Goal: Information Seeking & Learning: Learn about a topic

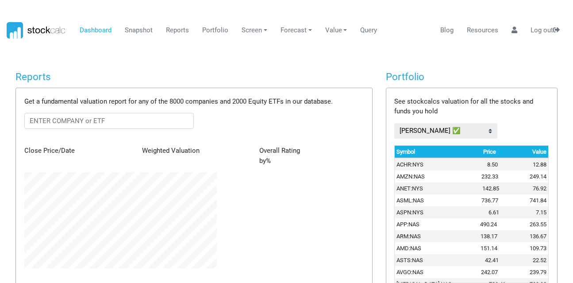
scroll to position [137, 206]
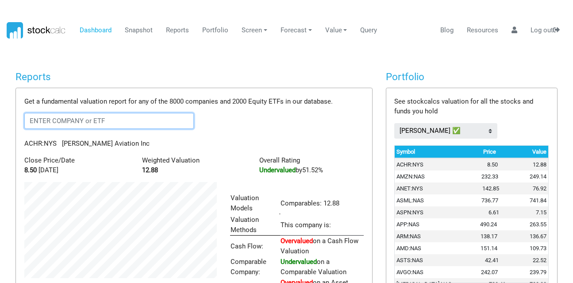
click at [77, 124] on input "text" at bounding box center [108, 121] width 169 height 16
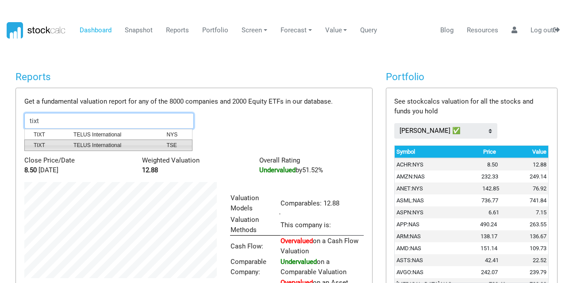
click at [92, 147] on span "TELUS International" at bounding box center [113, 145] width 93 height 8
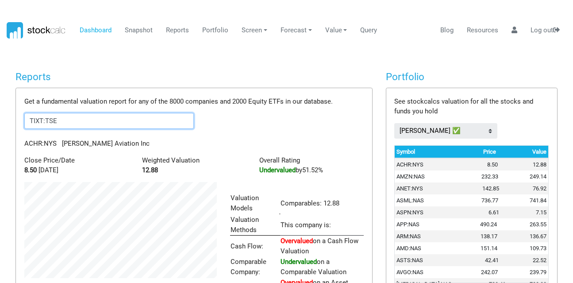
click at [68, 120] on input "TIXT:TSE" at bounding box center [108, 121] width 169 height 16
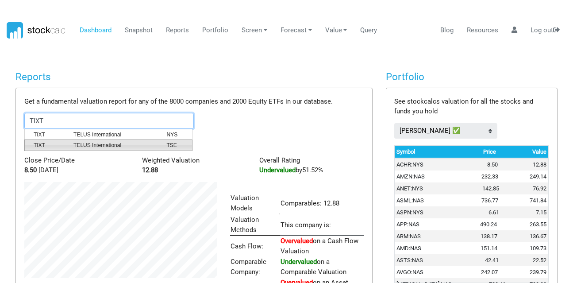
click at [73, 146] on span "TELUS International" at bounding box center [113, 145] width 93 height 8
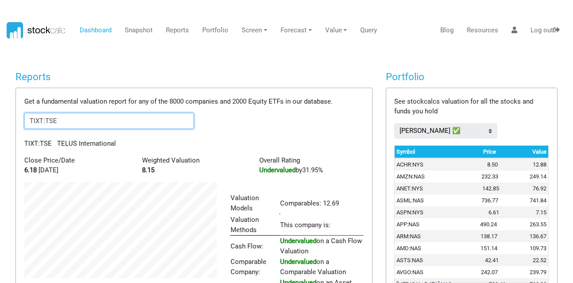
drag, startPoint x: 77, startPoint y: 118, endPoint x: 0, endPoint y: 108, distance: 77.1
click at [0, 108] on body "Dashboard Snapshot Reports Portfolio Screen Stock Screener Sector ETF Industry …" at bounding box center [286, 141] width 573 height 283
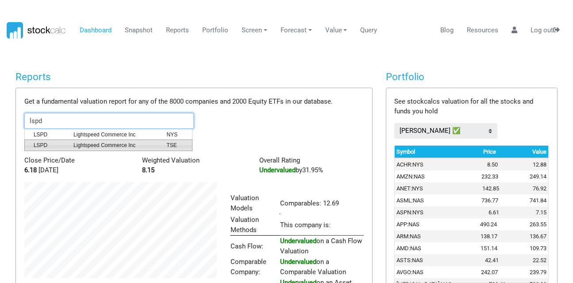
click at [47, 141] on span "LSPD" at bounding box center [47, 145] width 40 height 8
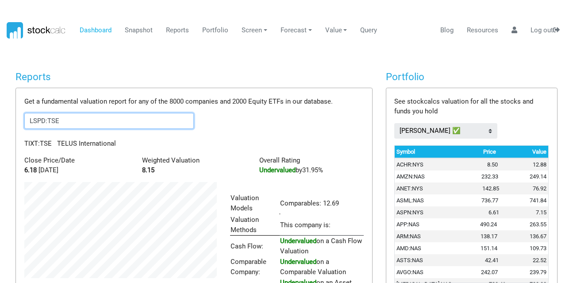
scroll to position [168, 206]
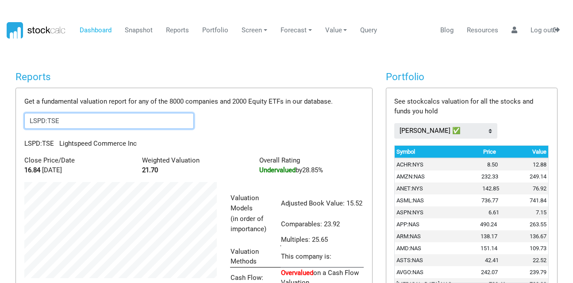
drag, startPoint x: 73, startPoint y: 123, endPoint x: 0, endPoint y: 120, distance: 72.6
click at [0, 120] on body "Dashboard Snapshot Reports Portfolio Screen Stock Screener Sector ETF Industry …" at bounding box center [286, 141] width 573 height 283
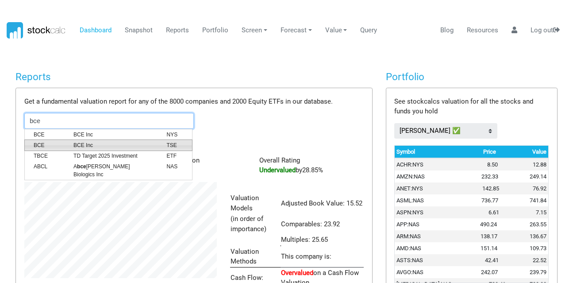
click at [73, 148] on span "BCE Inc" at bounding box center [113, 145] width 93 height 8
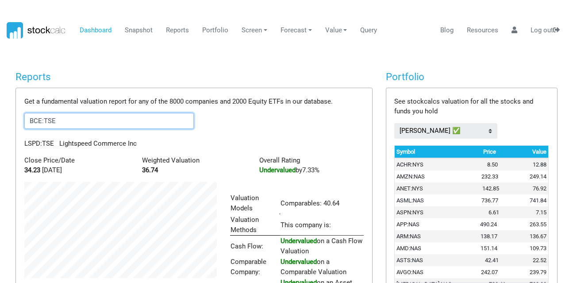
scroll to position [137, 206]
drag, startPoint x: 60, startPoint y: 119, endPoint x: 0, endPoint y: 119, distance: 60.1
click at [0, 119] on body "Dashboard Snapshot Reports Portfolio Screen Stock Screener Sector ETF Industry …" at bounding box center [286, 141] width 573 height 283
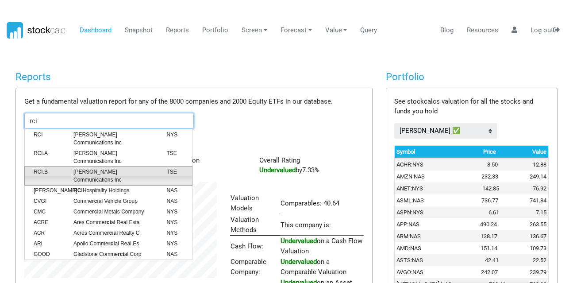
click at [38, 168] on span "RCI.B" at bounding box center [47, 176] width 40 height 16
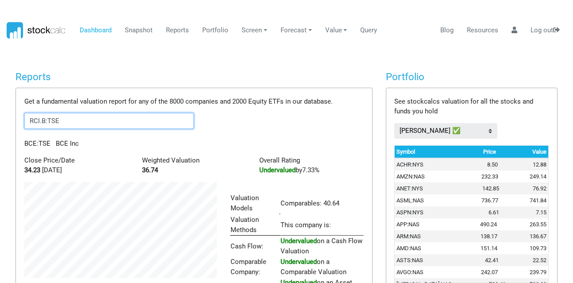
scroll to position [148, 206]
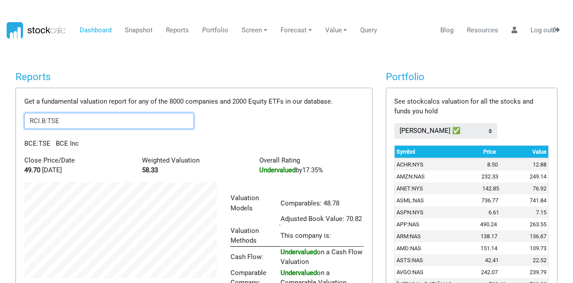
drag, startPoint x: 81, startPoint y: 119, endPoint x: 0, endPoint y: 110, distance: 81.5
click at [0, 110] on body "Dashboard Snapshot Reports Portfolio Screen Stock Screener Sector ETF Industry …" at bounding box center [286, 141] width 573 height 283
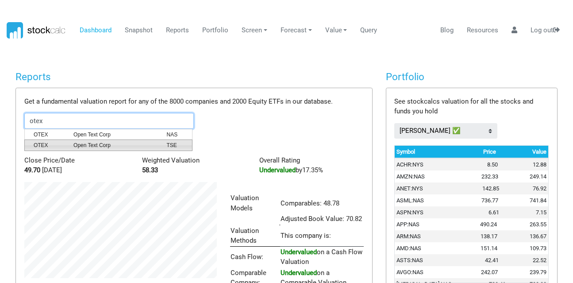
click at [84, 143] on span "Open Text Corp" at bounding box center [113, 145] width 93 height 8
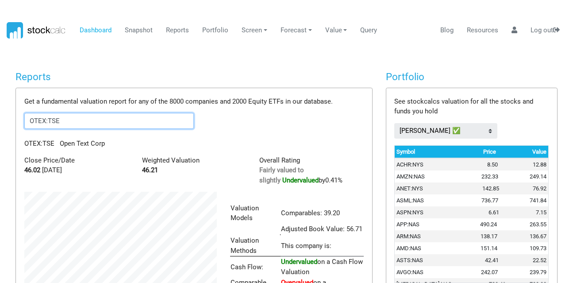
type input "OTEX:TSE"
click at [180, 26] on link "Reports" at bounding box center [178, 30] width 30 height 17
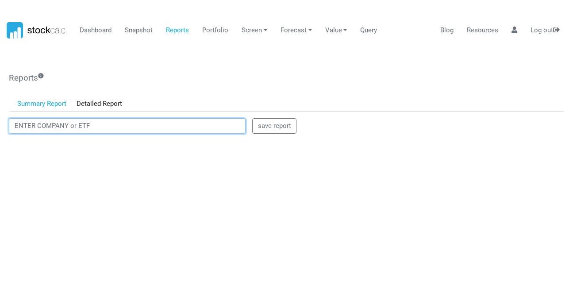
click at [42, 120] on input "text" at bounding box center [127, 126] width 237 height 16
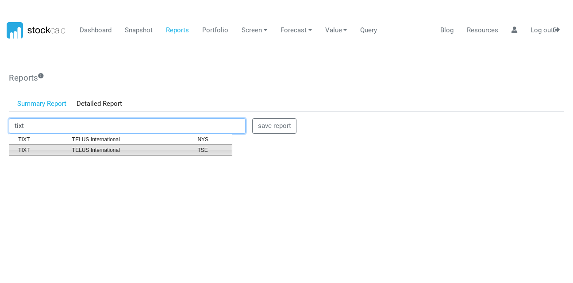
click at [119, 153] on span "TELUS International" at bounding box center [128, 150] width 126 height 8
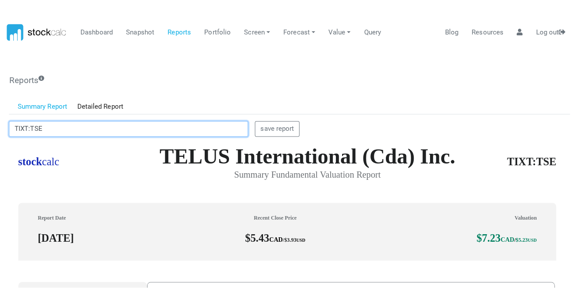
scroll to position [252, 548]
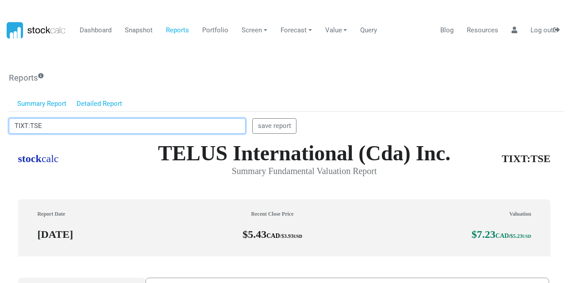
type input "TIXT:TSE"
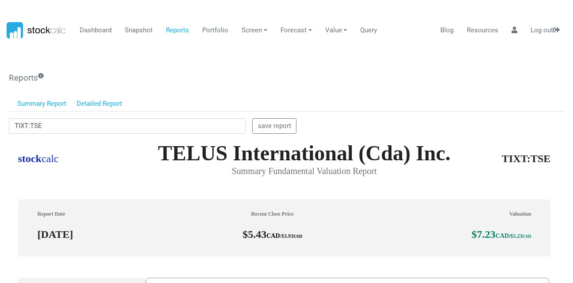
click at [108, 104] on link "Detailed Report" at bounding box center [99, 103] width 56 height 15
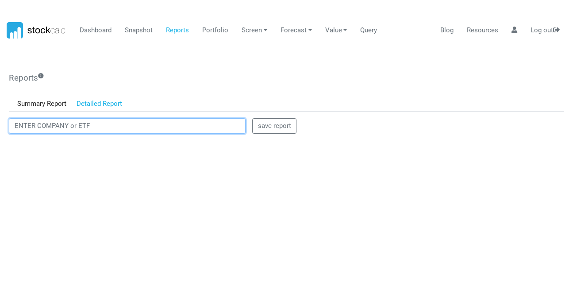
click at [74, 124] on input "text" at bounding box center [127, 126] width 237 height 16
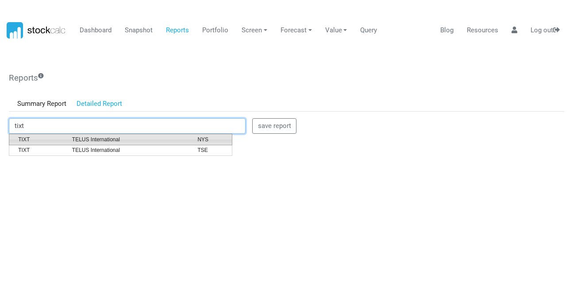
click at [83, 142] on span "TELUS International" at bounding box center [128, 139] width 126 height 8
type input "TIXT:NYS"
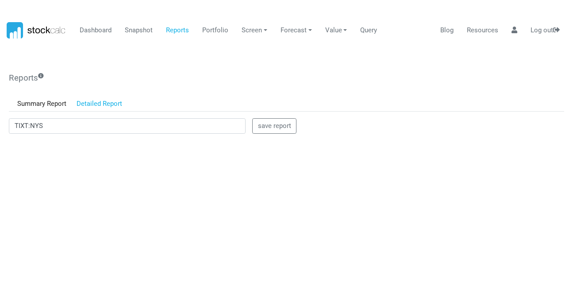
scroll to position [0, 0]
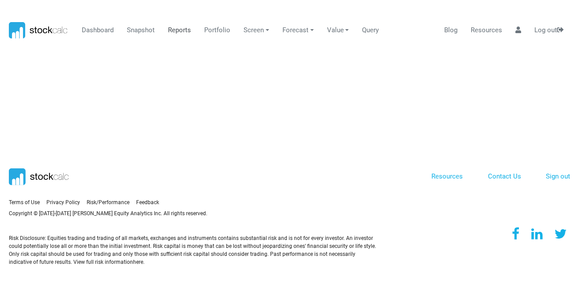
click at [172, 29] on link "Reports" at bounding box center [180, 30] width 30 height 17
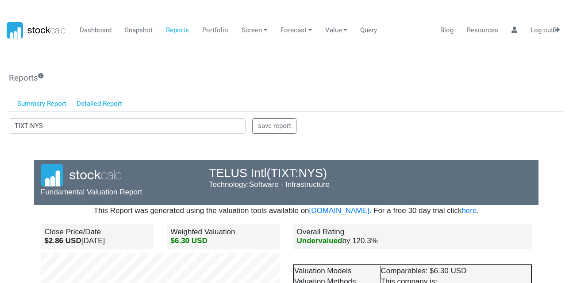
click at [53, 101] on link "Summary Report" at bounding box center [41, 103] width 59 height 15
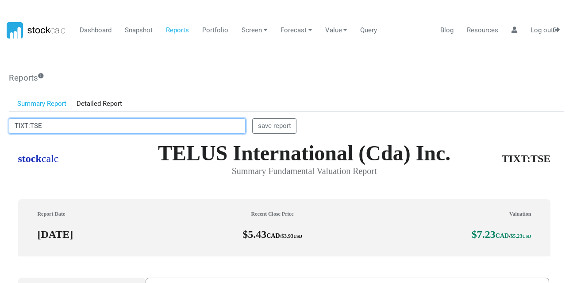
click at [54, 122] on input "TIXT:TSE" at bounding box center [127, 126] width 237 height 16
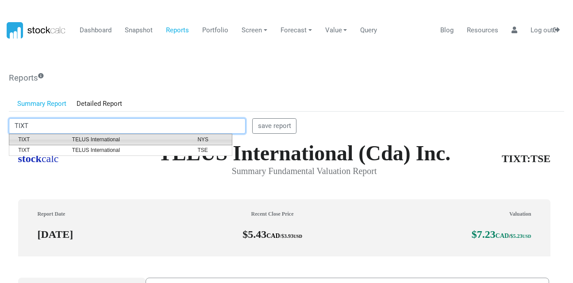
click at [63, 142] on span "TIXT" at bounding box center [38, 139] width 54 height 8
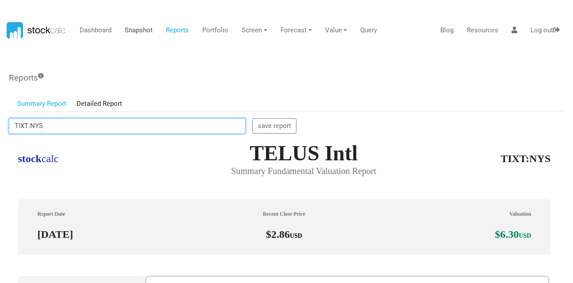
type input "TIXT:NYS"
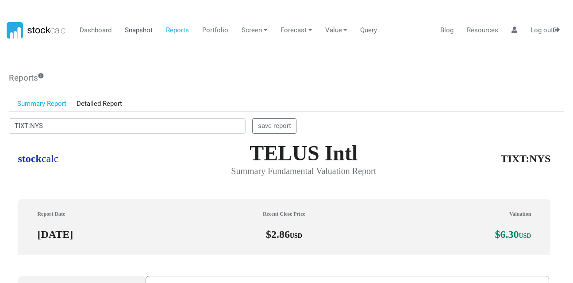
click at [150, 29] on link "Snapshot" at bounding box center [139, 30] width 34 height 17
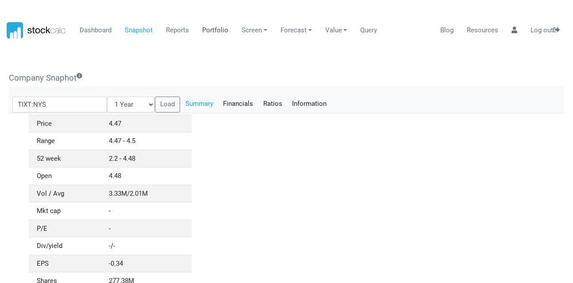
click at [216, 31] on link "Portfolio" at bounding box center [215, 30] width 33 height 17
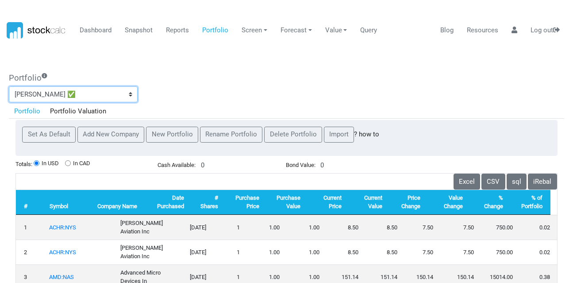
click at [107, 93] on select "2023’s best dividend stocks ranked ADR AlphaPicks [PERSON_NAME] CIBCoutperforme…" at bounding box center [73, 94] width 129 height 16
click at [130, 91] on select "2023’s best dividend stocks ranked ADR AlphaPicks [PERSON_NAME] CIBCoutperforme…" at bounding box center [73, 94] width 129 height 16
select select "1308485"
click at [9, 86] on select "2023’s best dividend stocks ranked ADR AlphaPicks [PERSON_NAME] CIBCoutperforme…" at bounding box center [73, 94] width 129 height 16
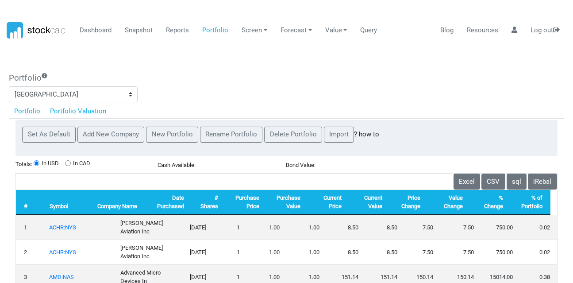
click at [100, 108] on link "Portfolio Valuation" at bounding box center [78, 110] width 66 height 15
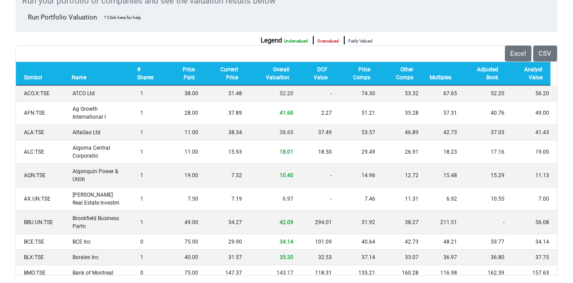
scroll to position [0, 0]
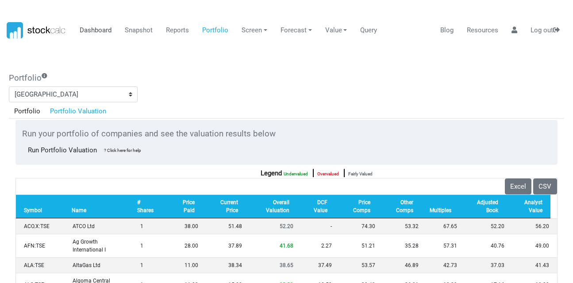
click at [96, 31] on link "Dashboard" at bounding box center [96, 30] width 38 height 17
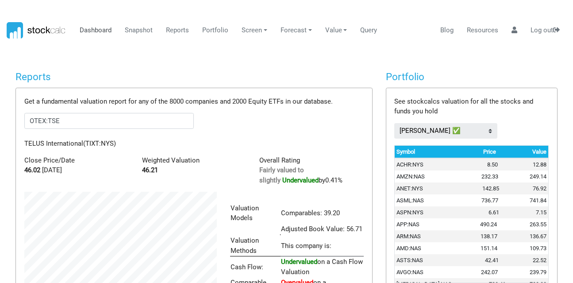
scroll to position [442106, 442049]
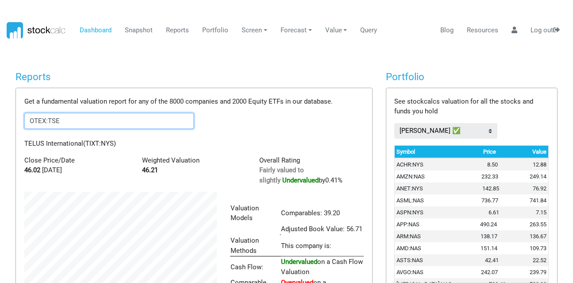
drag, startPoint x: 74, startPoint y: 122, endPoint x: 0, endPoint y: 117, distance: 74.5
click at [0, 117] on body "Dashboard Snapshot Reports Portfolio Screen Stock Screener Sector ETF Industry …" at bounding box center [286, 141] width 573 height 283
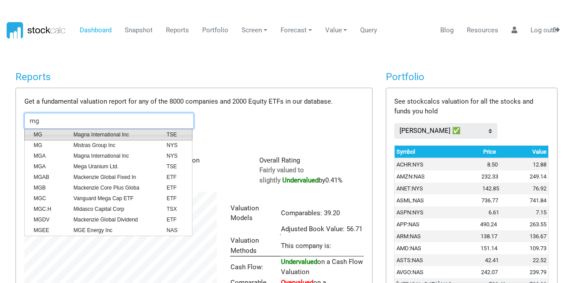
click at [110, 135] on span "Magna International Inc" at bounding box center [113, 134] width 93 height 8
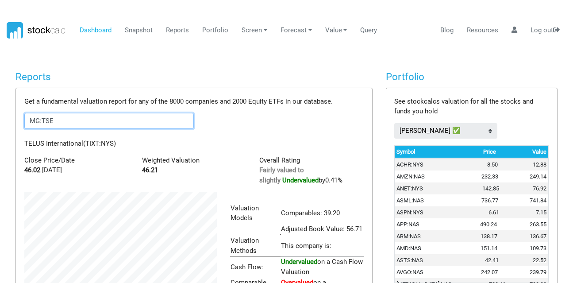
scroll to position [442117, 442049]
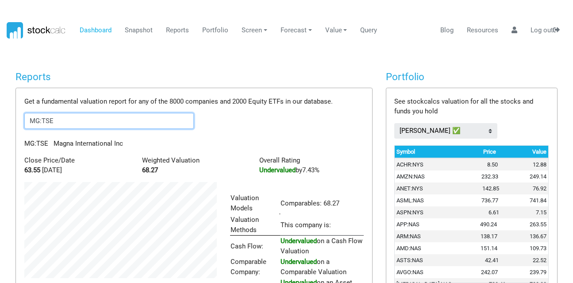
drag, startPoint x: 87, startPoint y: 124, endPoint x: 2, endPoint y: 125, distance: 84.9
click at [2, 125] on body "Dashboard Snapshot Reports Portfolio Screen Stock Screener Sector ETF Industry …" at bounding box center [286, 141] width 573 height 283
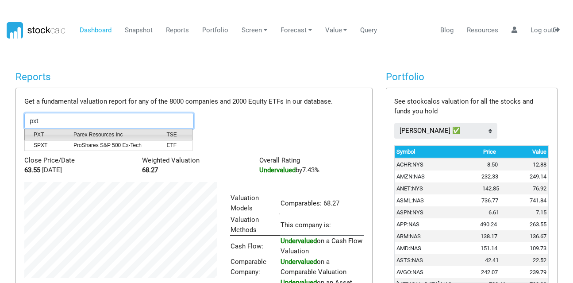
click at [67, 138] on span "Parex Resources Inc" at bounding box center [113, 134] width 93 height 8
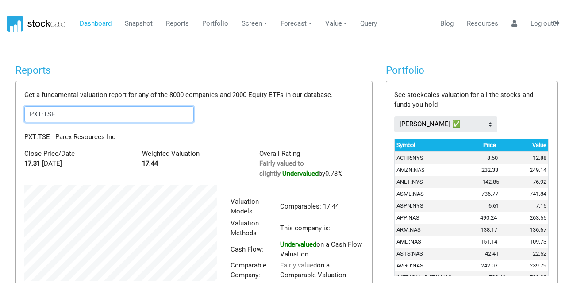
scroll to position [0, 0]
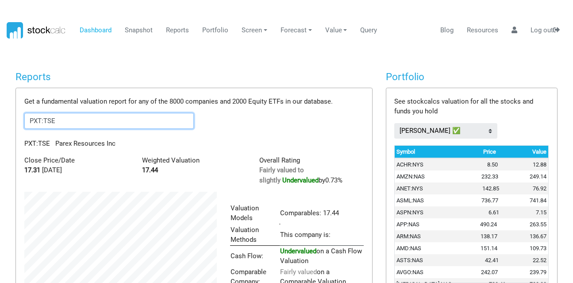
drag, startPoint x: 67, startPoint y: 119, endPoint x: 0, endPoint y: 114, distance: 67.0
click at [0, 114] on body "Dashboard Snapshot Reports Portfolio Screen Stock Screener Sector ETF Industry …" at bounding box center [286, 141] width 573 height 283
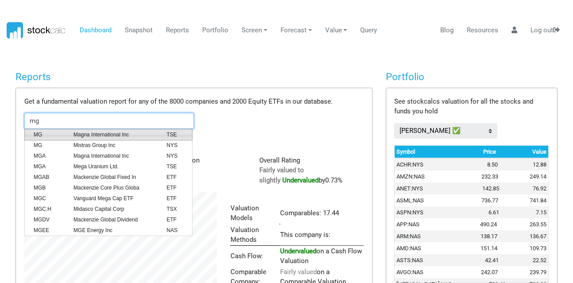
click at [48, 132] on span "MG" at bounding box center [47, 134] width 40 height 8
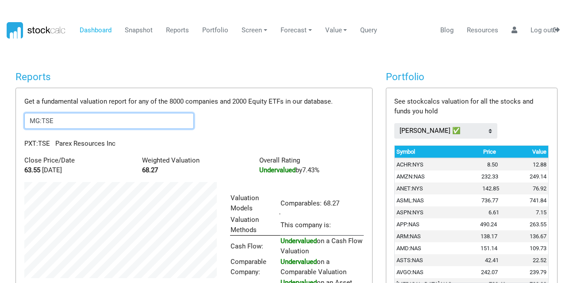
scroll to position [137, 206]
drag, startPoint x: 54, startPoint y: 121, endPoint x: 7, endPoint y: 119, distance: 47.4
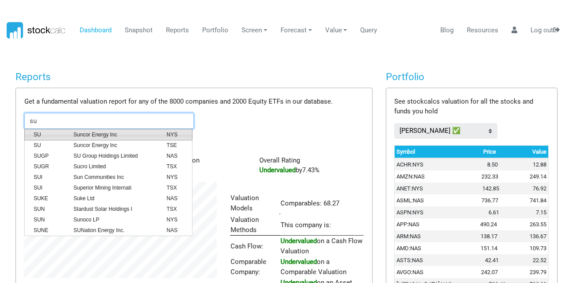
click at [86, 133] on span "Suncor Energy Inc" at bounding box center [113, 134] width 93 height 8
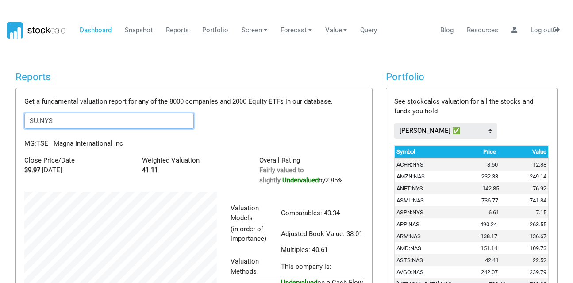
scroll to position [168, 206]
drag, startPoint x: 68, startPoint y: 123, endPoint x: 0, endPoint y: 119, distance: 67.8
click at [0, 119] on body "Dashboard Snapshot Reports Portfolio Screen Stock Screener Sector ETF Industry …" at bounding box center [286, 141] width 573 height 283
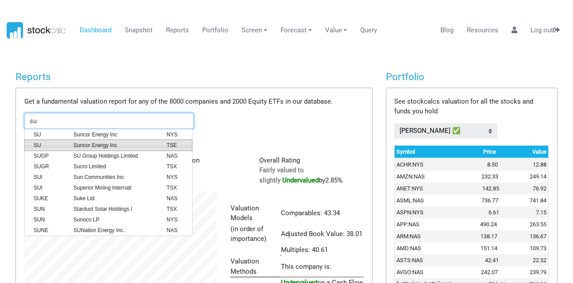
click at [38, 142] on span "SU" at bounding box center [47, 145] width 40 height 8
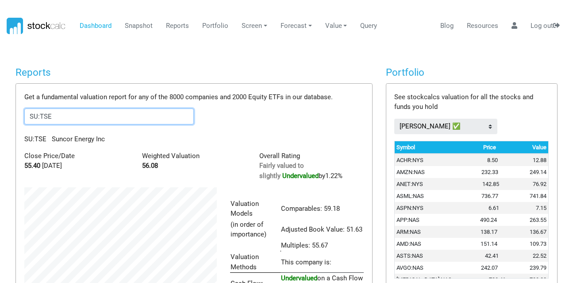
scroll to position [0, 0]
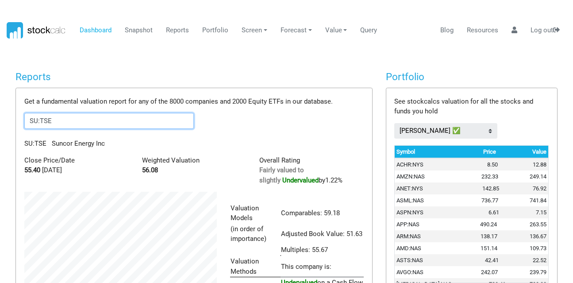
drag, startPoint x: 69, startPoint y: 125, endPoint x: 0, endPoint y: 118, distance: 69.4
click at [0, 118] on body "Dashboard Snapshot Reports Portfolio Screen Stock Screener Sector ETF Industry …" at bounding box center [286, 141] width 573 height 283
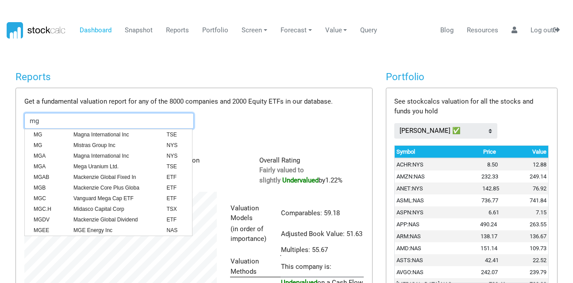
drag, startPoint x: 43, startPoint y: 120, endPoint x: 3, endPoint y: 118, distance: 40.3
click at [3, 118] on body "Dashboard Snapshot Reports Portfolio Screen Stock Screener Sector ETF Industry …" at bounding box center [286, 141] width 573 height 283
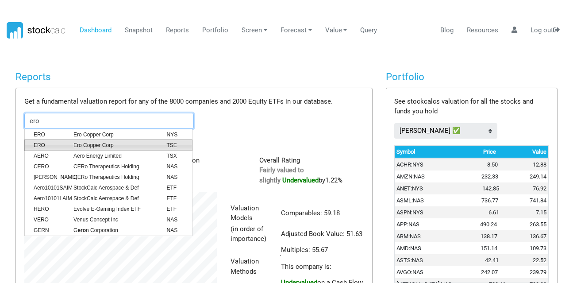
click at [44, 142] on span "ERO" at bounding box center [47, 145] width 40 height 8
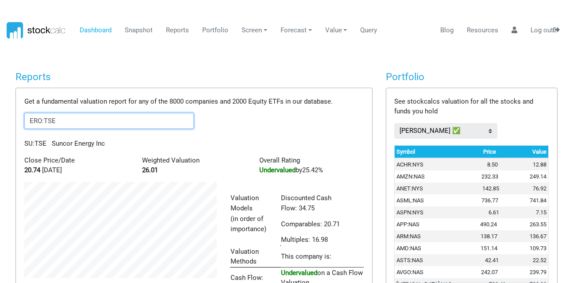
scroll to position [168, 206]
drag, startPoint x: 62, startPoint y: 125, endPoint x: 0, endPoint y: 124, distance: 61.9
click at [0, 124] on body "Dashboard Snapshot Reports Portfolio Screen Stock Screener Sector ETF Industry …" at bounding box center [286, 141] width 573 height 283
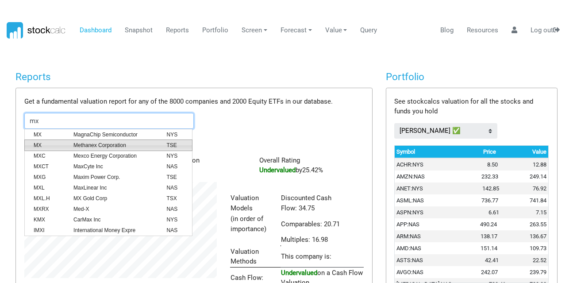
click at [35, 141] on span "MX" at bounding box center [47, 145] width 40 height 8
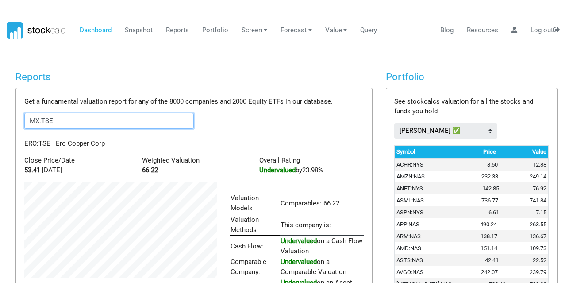
scroll to position [137, 206]
drag, startPoint x: 61, startPoint y: 123, endPoint x: 0, endPoint y: 116, distance: 61.4
click at [0, 116] on body "Dashboard Snapshot Reports Portfolio Screen Stock Screener Sector ETF Industry …" at bounding box center [286, 141] width 573 height 283
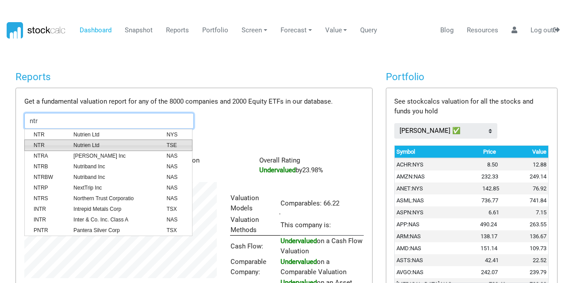
click at [54, 139] on li "NTR Nutrien Ltd TSE" at bounding box center [108, 144] width 168 height 11
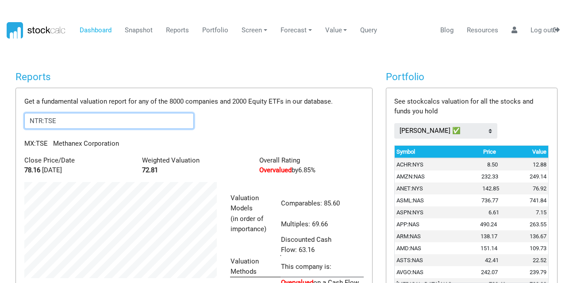
scroll to position [179, 206]
drag, startPoint x: 34, startPoint y: 122, endPoint x: 0, endPoint y: 121, distance: 33.6
click at [0, 121] on body "Dashboard Snapshot Reports Portfolio Screen Stock Screener Sector ETF Industry …" at bounding box center [286, 141] width 573 height 283
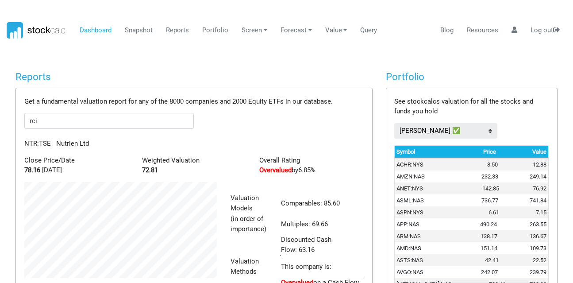
click at [290, 118] on form "rci" at bounding box center [193, 121] width 339 height 16
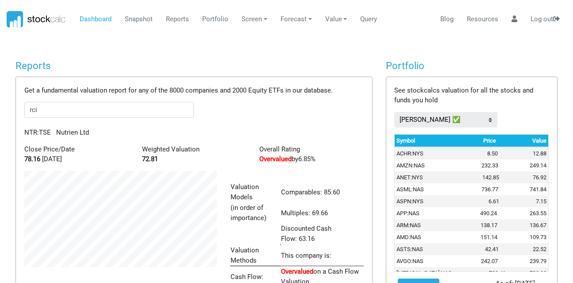
scroll to position [0, 0]
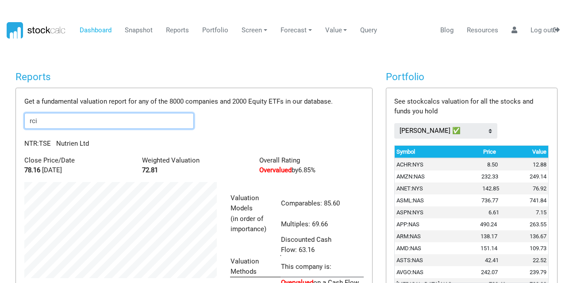
click at [48, 122] on input "rci" at bounding box center [108, 121] width 169 height 16
drag, startPoint x: 49, startPoint y: 118, endPoint x: 42, endPoint y: 119, distance: 7.1
click at [42, 119] on input "rci.b" at bounding box center [108, 121] width 169 height 16
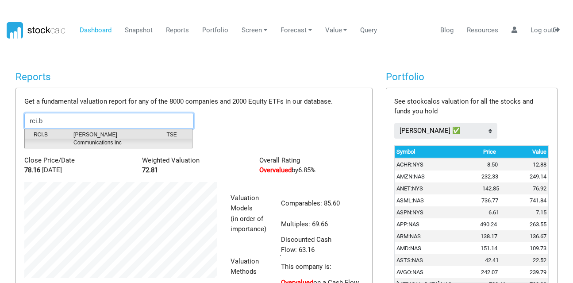
click at [57, 130] on span "RCI.B" at bounding box center [47, 138] width 40 height 16
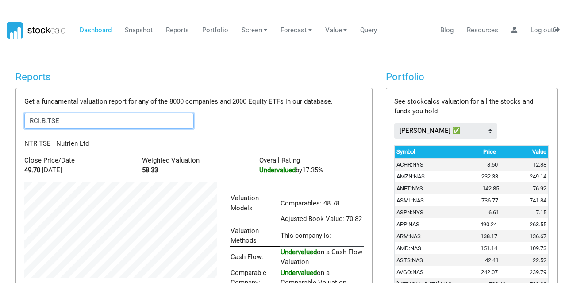
scroll to position [148, 206]
drag, startPoint x: 60, startPoint y: 120, endPoint x: 0, endPoint y: 118, distance: 59.8
click at [0, 118] on body "Dashboard Snapshot Reports Portfolio Screen Stock Screener Sector ETF Industry …" at bounding box center [286, 141] width 573 height 283
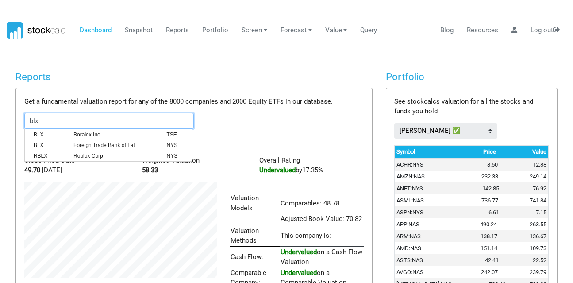
click at [50, 133] on span "BLX" at bounding box center [47, 134] width 40 height 8
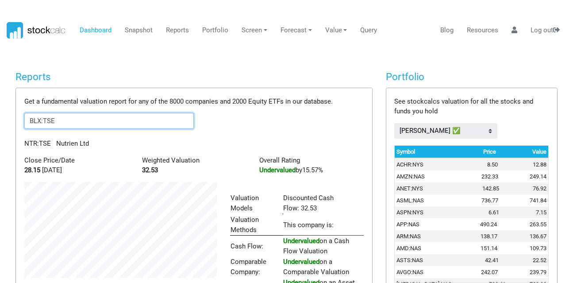
scroll to position [137, 206]
drag, startPoint x: 67, startPoint y: 123, endPoint x: 0, endPoint y: 131, distance: 67.7
click at [0, 131] on body "Dashboard Snapshot Reports Portfolio Screen Stock Screener Sector ETF Industry …" at bounding box center [286, 141] width 573 height 283
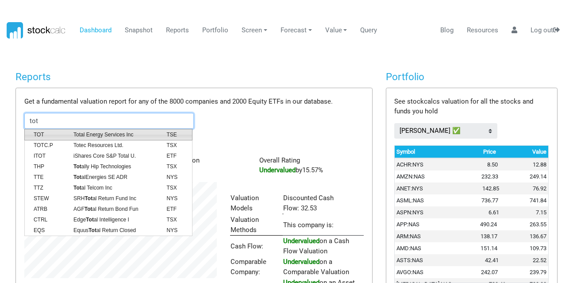
click at [133, 136] on span "Total Energy Services Inc" at bounding box center [113, 134] width 93 height 8
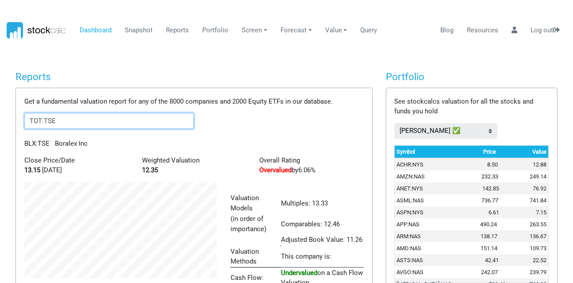
scroll to position [168, 206]
drag, startPoint x: 79, startPoint y: 122, endPoint x: 0, endPoint y: 138, distance: 80.7
click at [0, 138] on body "Dashboard Snapshot Reports Portfolio Screen Stock Screener Sector ETF Industry …" at bounding box center [286, 141] width 573 height 283
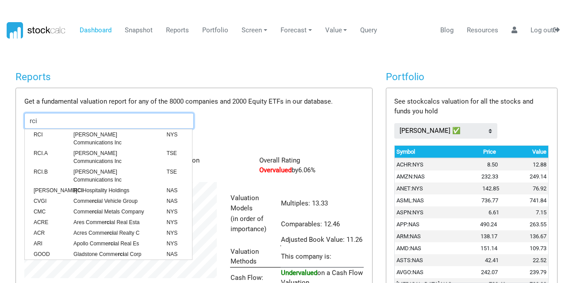
drag, startPoint x: 40, startPoint y: 118, endPoint x: 0, endPoint y: 127, distance: 41.2
click at [0, 127] on body "Dashboard Snapshot Reports Portfolio Screen Stock Screener Sector ETF Industry …" at bounding box center [286, 141] width 573 height 283
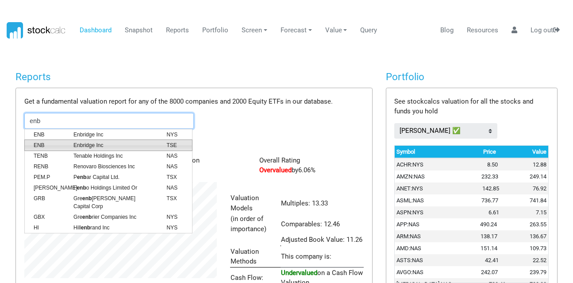
click at [52, 140] on li "ENB Enbridge Inc TSE" at bounding box center [108, 144] width 168 height 11
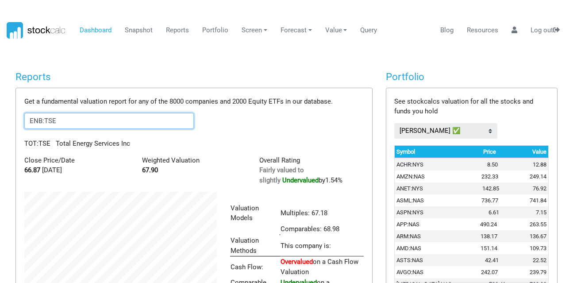
scroll to position [148, 206]
drag, startPoint x: 73, startPoint y: 115, endPoint x: 9, endPoint y: 127, distance: 64.9
click at [9, 127] on div "Reports Get a fundamental valuation report for any of the 8000 companies and 20…" at bounding box center [194, 218] width 370 height 294
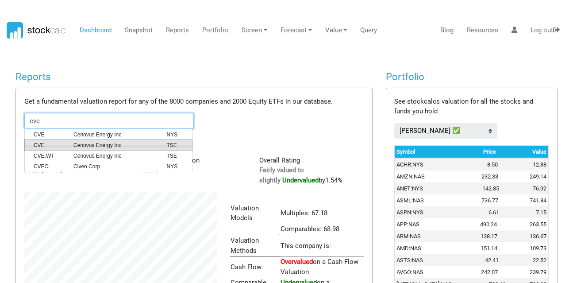
click at [69, 140] on li "CVE Cenovus Energy Inc TSE" at bounding box center [108, 144] width 168 height 11
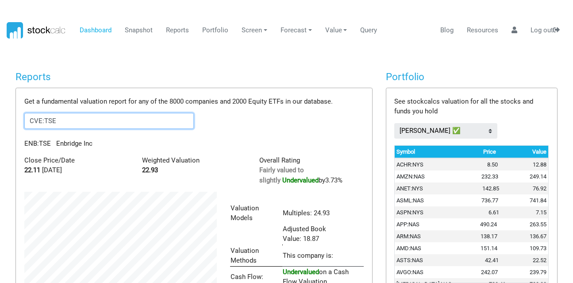
scroll to position [158, 206]
drag, startPoint x: 69, startPoint y: 123, endPoint x: 0, endPoint y: 115, distance: 69.5
click at [0, 115] on body "Dashboard Snapshot Reports Portfolio Screen Stock Screener Sector ETF Industry …" at bounding box center [286, 141] width 573 height 283
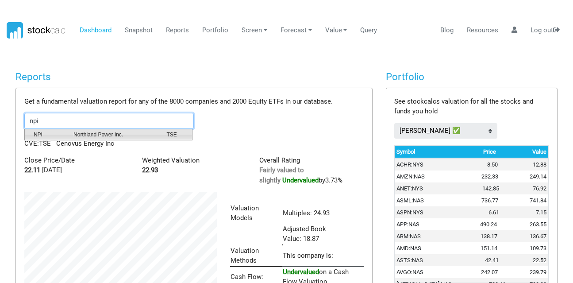
click at [45, 133] on span "NPI" at bounding box center [47, 134] width 40 height 8
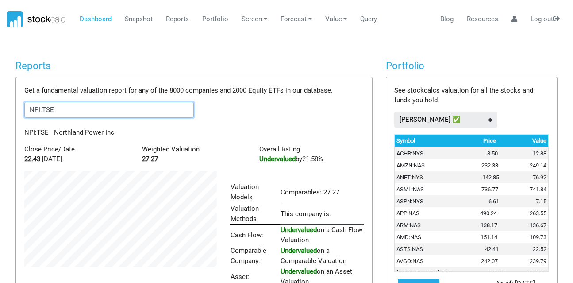
scroll to position [0, 0]
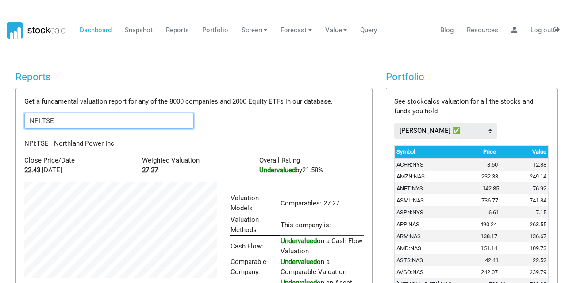
drag, startPoint x: 87, startPoint y: 126, endPoint x: 0, endPoint y: 124, distance: 86.7
click at [0, 124] on body "Dashboard Snapshot Reports Portfolio Screen Stock Screener Sector ETF Industry …" at bounding box center [286, 141] width 573 height 283
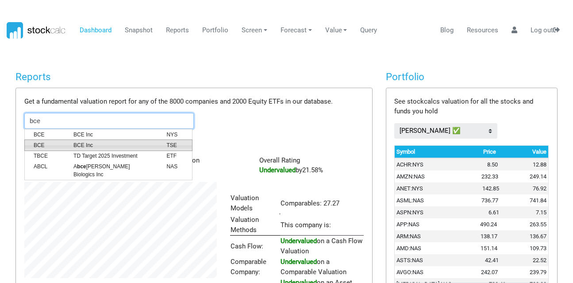
click at [45, 141] on span "BCE" at bounding box center [47, 145] width 40 height 8
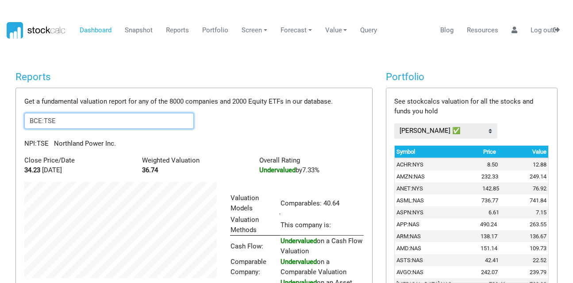
scroll to position [137, 206]
drag, startPoint x: 61, startPoint y: 123, endPoint x: 0, endPoint y: 113, distance: 62.2
click at [0, 113] on body "Dashboard Snapshot Reports Portfolio Screen Stock Screener Sector ETF Industry …" at bounding box center [286, 141] width 573 height 283
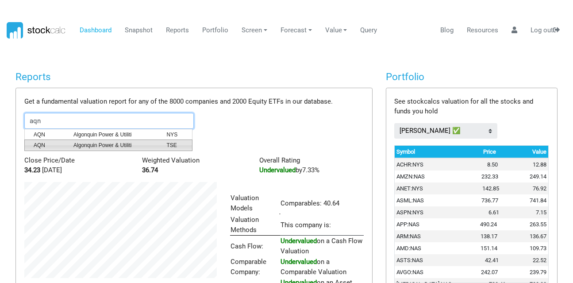
click at [67, 140] on li "AQN Algonquin Power & Utiliti TSE" at bounding box center [108, 144] width 168 height 11
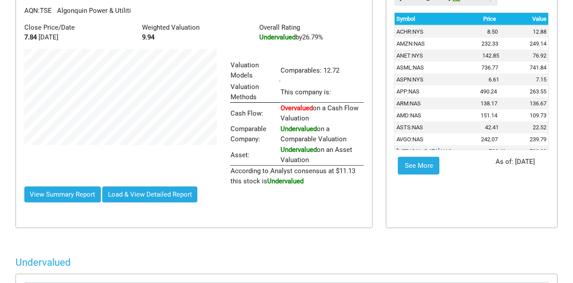
scroll to position [0, 0]
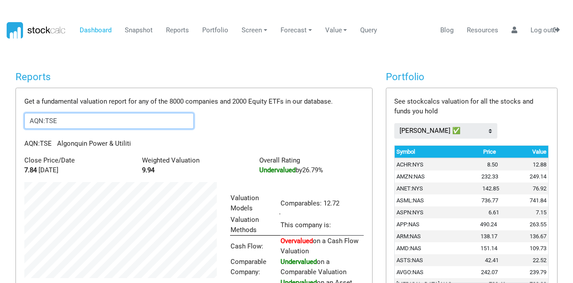
drag, startPoint x: 108, startPoint y: 123, endPoint x: 0, endPoint y: 123, distance: 108.4
click at [0, 123] on body "Dashboard Snapshot Reports Portfolio Screen Stock Screener Sector ETF Industry …" at bounding box center [286, 141] width 573 height 283
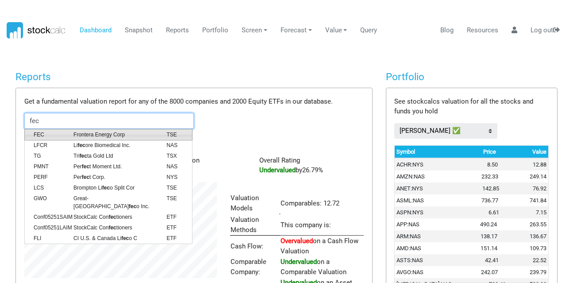
click at [33, 135] on span "FEC" at bounding box center [47, 134] width 40 height 8
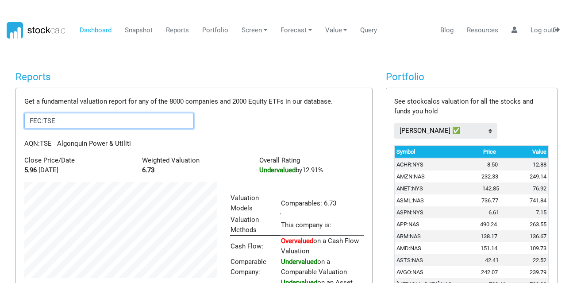
scroll to position [127, 206]
drag, startPoint x: 58, startPoint y: 121, endPoint x: 0, endPoint y: 118, distance: 58.4
click at [0, 118] on body "Dashboard Snapshot Reports Portfolio Screen Stock Screener Sector ETF Industry …" at bounding box center [286, 141] width 573 height 283
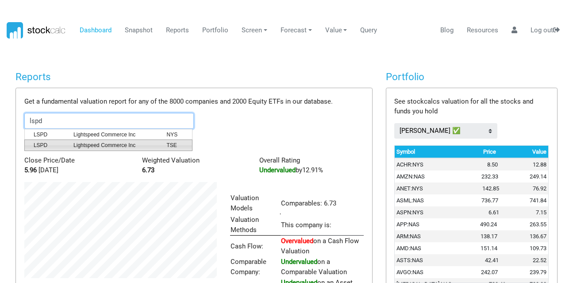
click at [38, 140] on li "LSPD Lightspeed Commerce Inc TSE" at bounding box center [108, 144] width 168 height 11
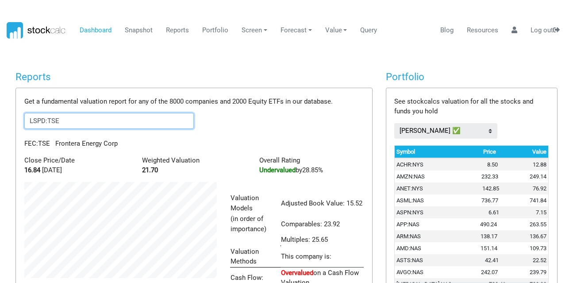
scroll to position [168, 206]
drag, startPoint x: 60, startPoint y: 121, endPoint x: 0, endPoint y: 116, distance: 59.9
click at [0, 116] on body "Dashboard Snapshot Reports Portfolio Screen Stock Screener Sector ETF Industry …" at bounding box center [286, 141] width 573 height 283
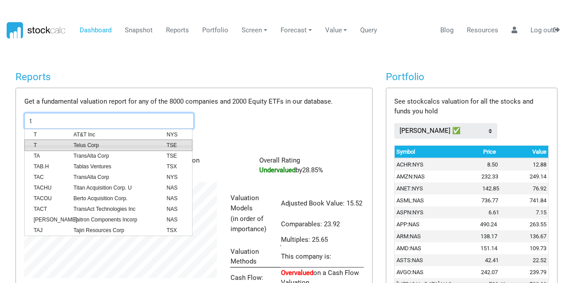
click at [54, 142] on span "T" at bounding box center [47, 145] width 40 height 8
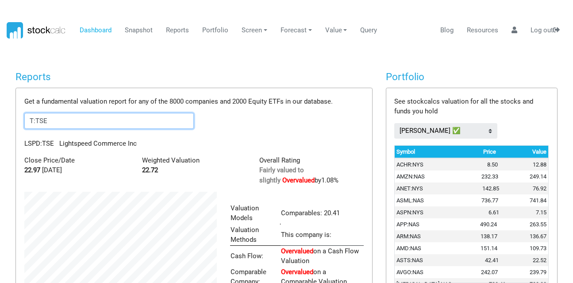
scroll to position [442117, 442049]
drag, startPoint x: 60, startPoint y: 121, endPoint x: 0, endPoint y: 125, distance: 59.8
click at [0, 126] on body "Dashboard Snapshot Reports Portfolio Screen Stock Screener Sector ETF Industry …" at bounding box center [286, 141] width 573 height 283
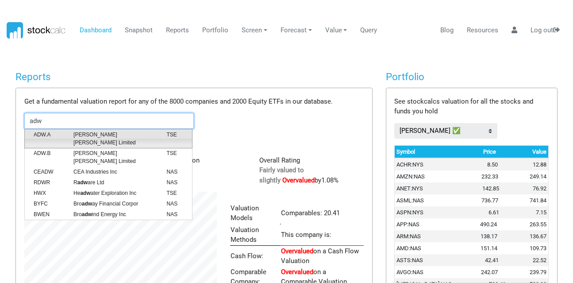
click at [34, 134] on span "ADW.A" at bounding box center [47, 138] width 40 height 16
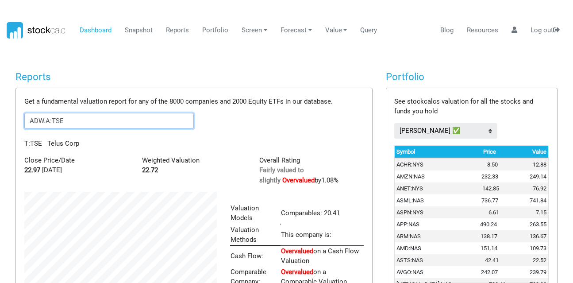
scroll to position [148, 206]
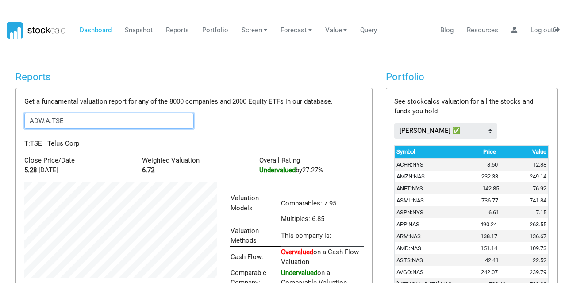
drag, startPoint x: 69, startPoint y: 123, endPoint x: 0, endPoint y: 113, distance: 69.2
click at [0, 113] on body "Dashboard Snapshot Reports Portfolio Screen Stock Screener Sector ETF Industry …" at bounding box center [286, 141] width 573 height 283
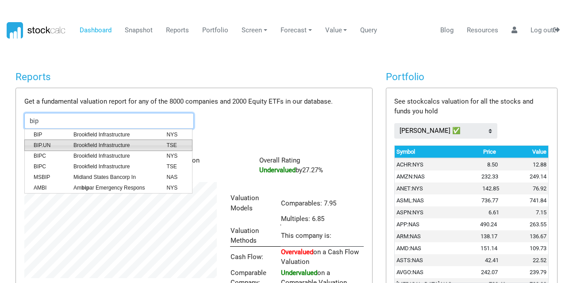
click at [46, 147] on span "BIP.UN" at bounding box center [47, 145] width 40 height 8
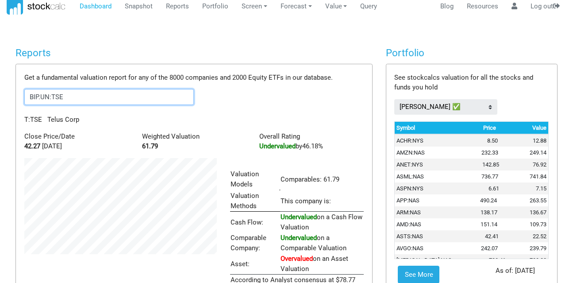
scroll to position [0, 0]
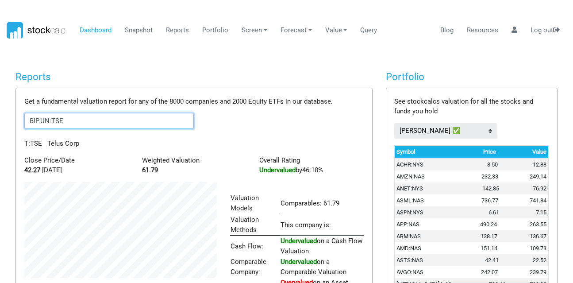
drag, startPoint x: 77, startPoint y: 122, endPoint x: 13, endPoint y: 118, distance: 64.7
click at [13, 118] on div "Reports Get a fundamental valuation report for any of the 8000 companies and 20…" at bounding box center [194, 207] width 370 height 273
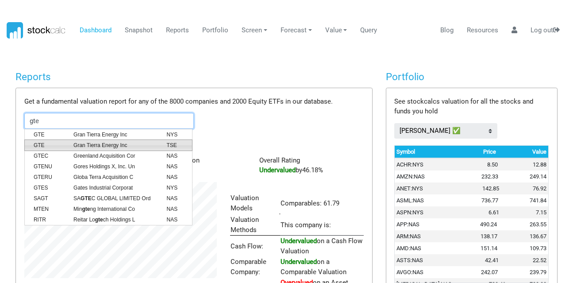
click at [95, 141] on li "GTE Gran Tierra Energy Inc TSE" at bounding box center [108, 144] width 168 height 11
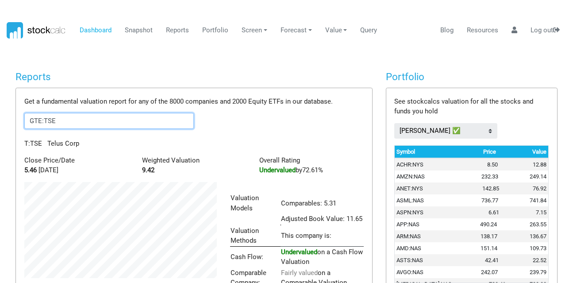
scroll to position [148, 206]
drag, startPoint x: 61, startPoint y: 114, endPoint x: 21, endPoint y: 115, distance: 40.3
click at [21, 115] on div "Get a fundamental valuation report for any of the 8000 companies and 2000 Equit…" at bounding box center [194, 229] width 356 height 283
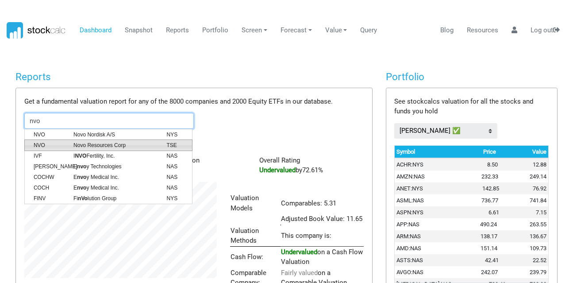
click at [62, 139] on li "NVO Novo Resources Corp TSE" at bounding box center [108, 144] width 168 height 11
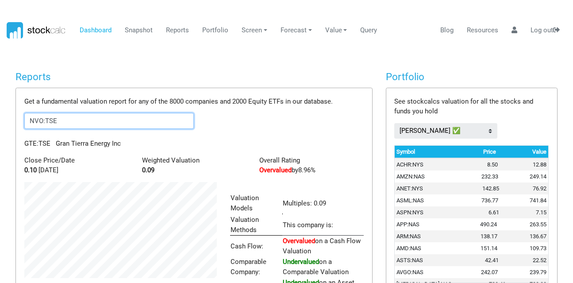
scroll to position [117, 206]
drag, startPoint x: 64, startPoint y: 125, endPoint x: 0, endPoint y: 128, distance: 64.2
click at [0, 128] on body "Dashboard Snapshot Reports Portfolio Screen Stock Screener Sector ETF Industry …" at bounding box center [286, 141] width 573 height 283
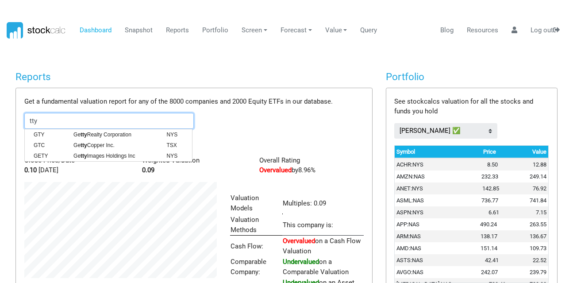
drag, startPoint x: 57, startPoint y: 123, endPoint x: 0, endPoint y: 104, distance: 60.6
click at [0, 104] on body "Dashboard Snapshot Reports Portfolio Screen Stock Screener Sector ETF Industry …" at bounding box center [286, 141] width 573 height 283
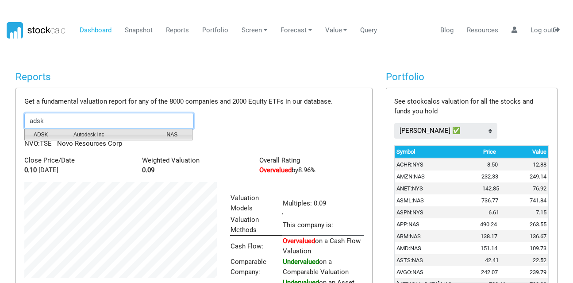
click at [51, 132] on span "ADSK" at bounding box center [47, 134] width 40 height 8
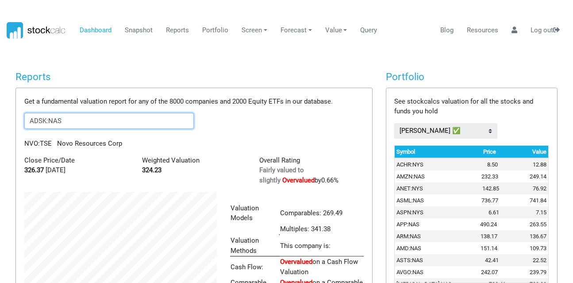
scroll to position [148, 206]
drag, startPoint x: 66, startPoint y: 124, endPoint x: 8, endPoint y: 126, distance: 58.8
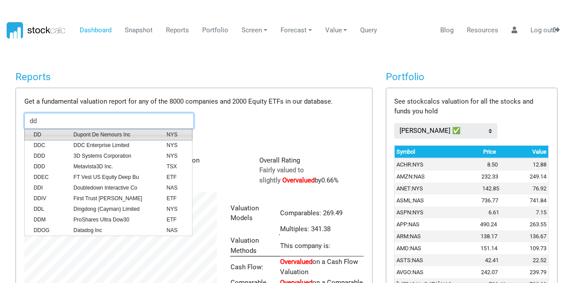
click at [100, 135] on span "Dupont De Nemours Inc" at bounding box center [113, 134] width 93 height 8
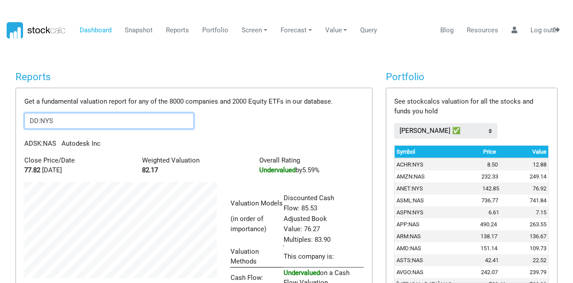
scroll to position [168, 206]
drag, startPoint x: 53, startPoint y: 120, endPoint x: 0, endPoint y: 103, distance: 55.1
click at [0, 103] on body "Dashboard Snapshot Reports Portfolio Screen Stock Screener Sector ETF Industry …" at bounding box center [286, 141] width 573 height 283
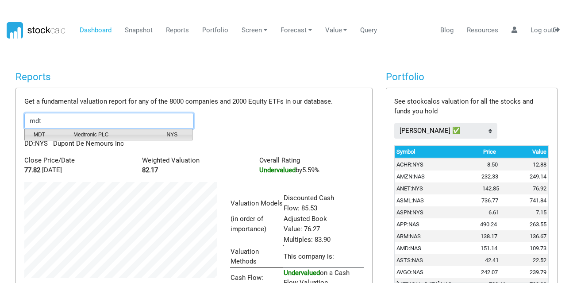
click at [79, 136] on span "Medtronic PLC" at bounding box center [113, 134] width 93 height 8
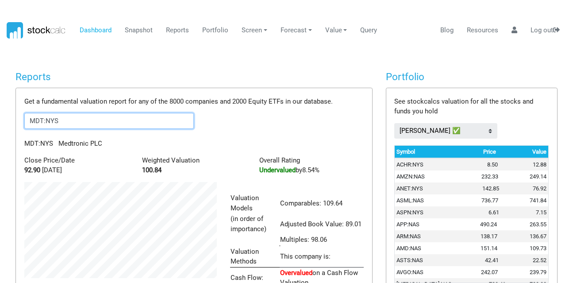
drag, startPoint x: 77, startPoint y: 126, endPoint x: 0, endPoint y: 116, distance: 78.1
click at [0, 116] on body "Dashboard Snapshot Reports Portfolio Screen Stock Screener Sector ETF Industry …" at bounding box center [286, 141] width 573 height 283
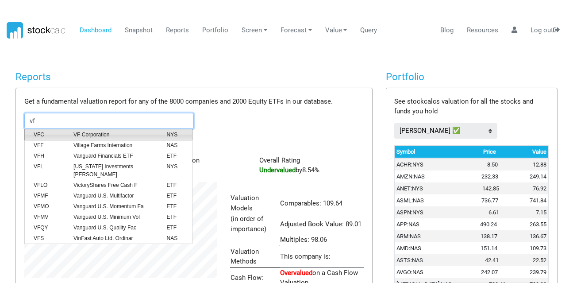
click at [30, 132] on span "VFC" at bounding box center [47, 134] width 40 height 8
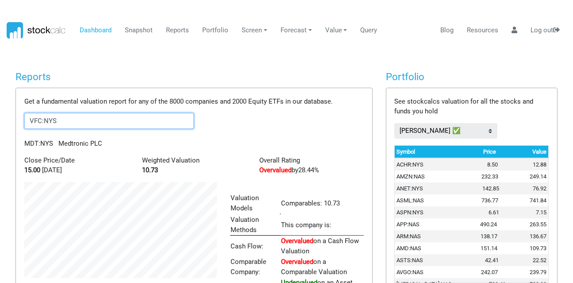
scroll to position [137, 206]
drag, startPoint x: 64, startPoint y: 124, endPoint x: 12, endPoint y: 119, distance: 51.5
click at [12, 119] on div "Reports Get a fundamental valuation report for any of the 8000 companies and 20…" at bounding box center [194, 207] width 370 height 273
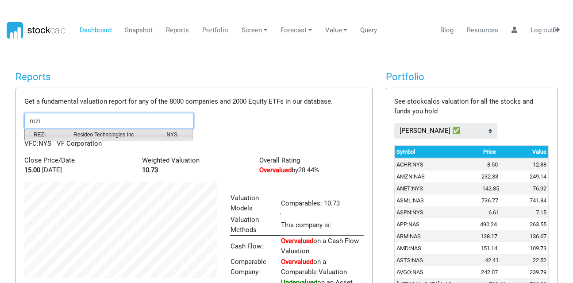
click at [117, 131] on span "Resideo Technologies Inc" at bounding box center [113, 134] width 93 height 8
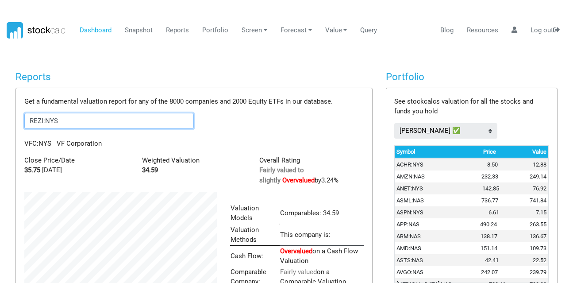
scroll to position [127, 206]
drag, startPoint x: 100, startPoint y: 122, endPoint x: 0, endPoint y: 96, distance: 103.4
click at [0, 96] on body "Dashboard Snapshot Reports Portfolio Screen Stock Screener Sector ETF Industry …" at bounding box center [286, 141] width 573 height 283
click at [58, 133] on span "YUMC" at bounding box center [47, 134] width 40 height 8
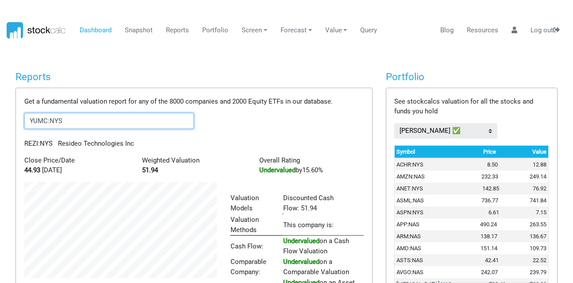
scroll to position [137, 206]
drag, startPoint x: 86, startPoint y: 119, endPoint x: 0, endPoint y: 94, distance: 89.4
click at [0, 94] on body "Dashboard Snapshot Reports Portfolio Screen Stock Screener Sector ETF Industry …" at bounding box center [286, 141] width 573 height 283
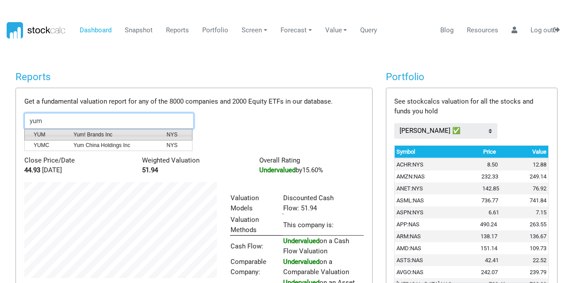
click at [65, 131] on span "YUM" at bounding box center [47, 134] width 40 height 8
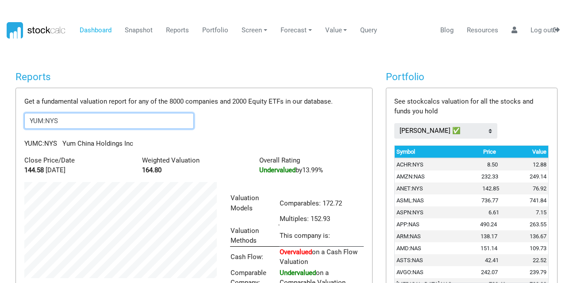
scroll to position [148, 206]
drag, startPoint x: 68, startPoint y: 127, endPoint x: 2, endPoint y: 119, distance: 66.9
click at [2, 119] on body "Dashboard Snapshot Reports Portfolio Screen Stock Screener Sector ETF Industry …" at bounding box center [286, 141] width 573 height 283
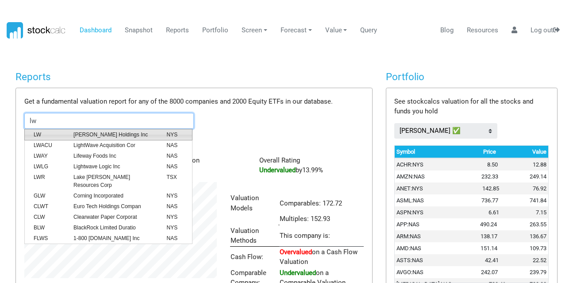
click at [44, 134] on span "LW" at bounding box center [47, 134] width 40 height 8
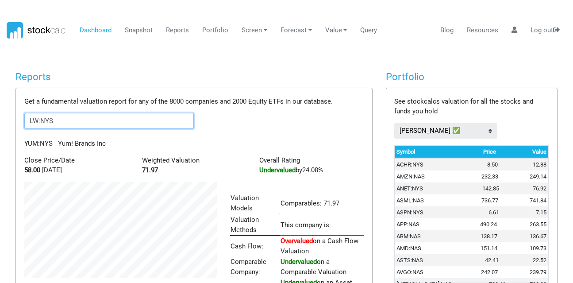
scroll to position [137, 206]
drag, startPoint x: 66, startPoint y: 121, endPoint x: 0, endPoint y: 113, distance: 66.4
click at [0, 113] on body "Dashboard Snapshot Reports Portfolio Screen Stock Screener Sector ETF Industry …" at bounding box center [286, 141] width 573 height 283
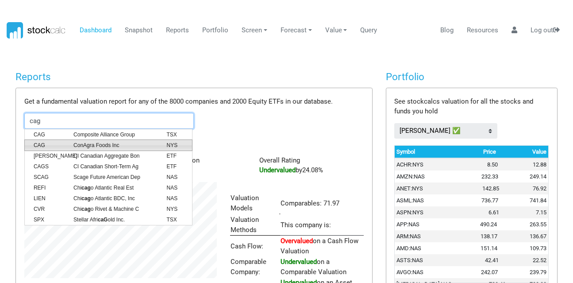
click at [104, 147] on span "ConAgra Foods Inc" at bounding box center [113, 145] width 93 height 8
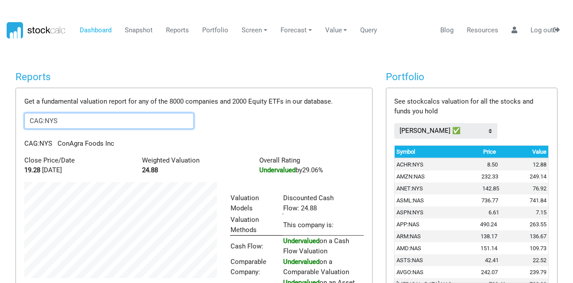
drag, startPoint x: 75, startPoint y: 126, endPoint x: 0, endPoint y: 124, distance: 75.2
click at [0, 124] on body "Dashboard Snapshot Reports Portfolio Screen Stock Screener Sector ETF Industry …" at bounding box center [286, 141] width 573 height 283
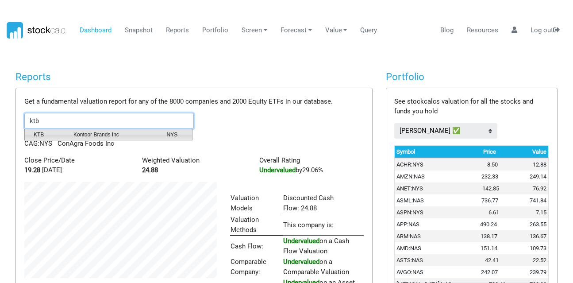
click at [38, 133] on span "KTB" at bounding box center [47, 134] width 40 height 8
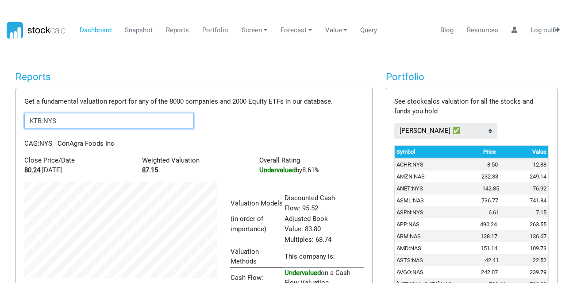
scroll to position [168, 206]
drag, startPoint x: 75, startPoint y: 115, endPoint x: 0, endPoint y: 123, distance: 75.1
click at [0, 123] on body "Dashboard Snapshot Reports Portfolio Screen Stock Screener Sector ETF Industry …" at bounding box center [286, 141] width 573 height 283
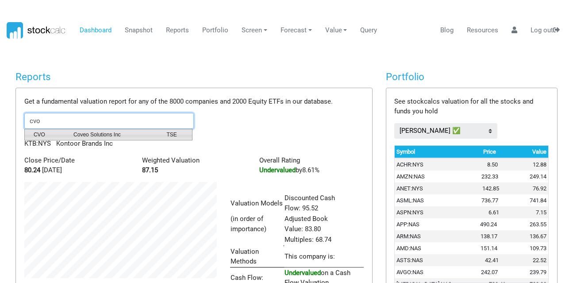
click at [59, 134] on span "CVO" at bounding box center [47, 134] width 40 height 8
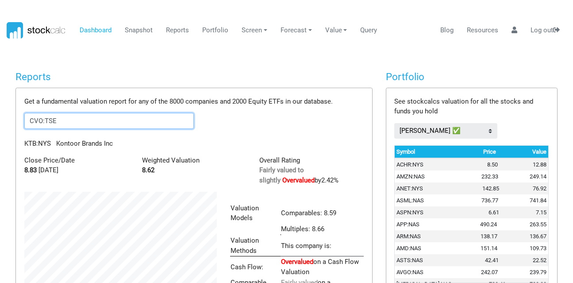
scroll to position [148, 206]
drag, startPoint x: 63, startPoint y: 119, endPoint x: 0, endPoint y: 102, distance: 65.6
click at [0, 104] on body "Dashboard Snapshot Reports Portfolio Screen Stock Screener Sector ETF Industry …" at bounding box center [286, 141] width 573 height 283
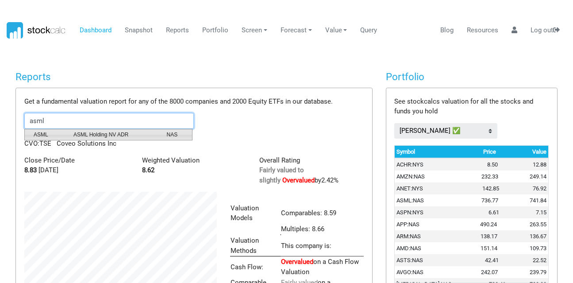
click at [65, 135] on span "ASML" at bounding box center [47, 134] width 40 height 8
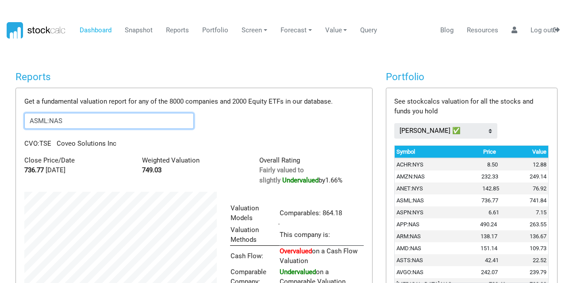
scroll to position [137, 206]
drag, startPoint x: 90, startPoint y: 121, endPoint x: 0, endPoint y: 112, distance: 90.7
click at [0, 112] on body "Dashboard Snapshot Reports Portfolio Screen Stock Screener Sector ETF Industry …" at bounding box center [286, 141] width 573 height 283
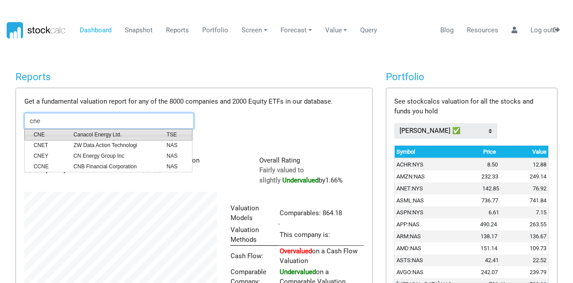
click at [50, 130] on span "CNE" at bounding box center [47, 134] width 40 height 8
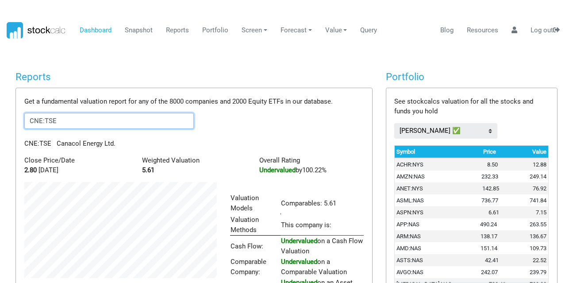
drag, startPoint x: 72, startPoint y: 118, endPoint x: 0, endPoint y: 112, distance: 72.3
click at [0, 112] on body "Dashboard Snapshot Reports Portfolio Screen Stock Screener Sector ETF Industry …" at bounding box center [286, 141] width 573 height 283
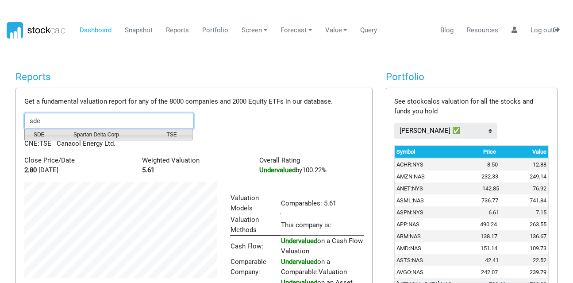
click at [112, 134] on span "Spartan Delta Corp" at bounding box center [113, 134] width 93 height 8
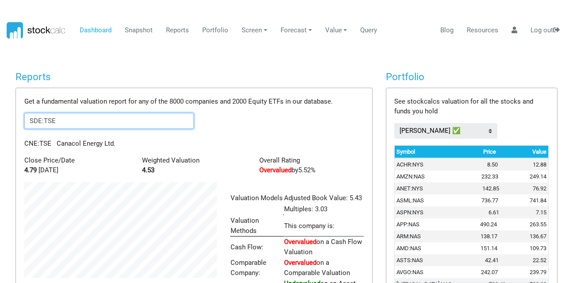
scroll to position [138, 206]
drag, startPoint x: 81, startPoint y: 118, endPoint x: 0, endPoint y: 107, distance: 82.1
click at [0, 107] on body "Dashboard Snapshot Reports Portfolio Screen Stock Screener Sector ETF Industry …" at bounding box center [286, 141] width 573 height 283
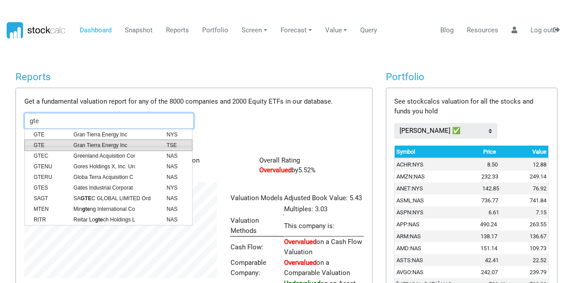
click at [65, 146] on span "GTE" at bounding box center [47, 145] width 40 height 8
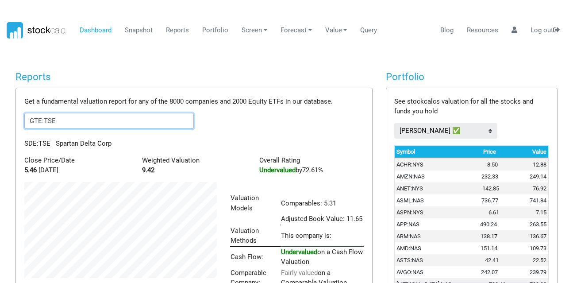
scroll to position [148, 206]
drag, startPoint x: 61, startPoint y: 121, endPoint x: 11, endPoint y: 116, distance: 49.8
click at [11, 116] on div "Reports Get a fundamental valuation report for any of the 8000 companies and 20…" at bounding box center [194, 213] width 370 height 284
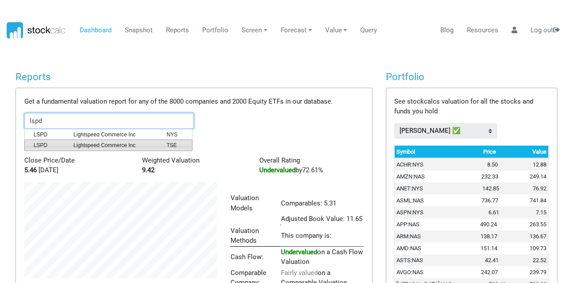
click at [65, 141] on span "LSPD" at bounding box center [47, 145] width 40 height 8
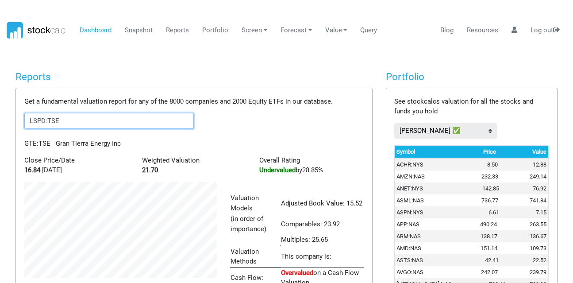
scroll to position [168, 206]
drag, startPoint x: 70, startPoint y: 124, endPoint x: 0, endPoint y: 99, distance: 74.1
click at [0, 99] on body "Dashboard Snapshot Reports Portfolio Screen Stock Screener Sector ETF Industry …" at bounding box center [286, 141] width 573 height 283
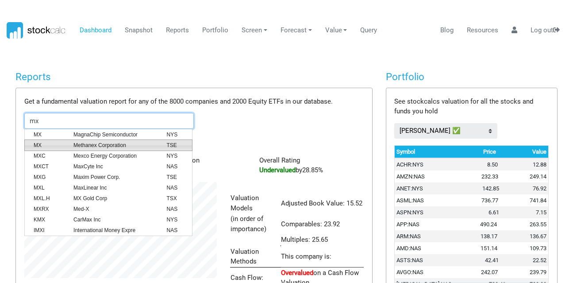
click at [68, 147] on span "Methanex Corporation" at bounding box center [113, 145] width 93 height 8
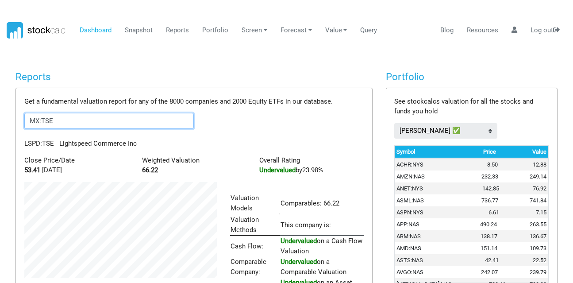
scroll to position [137, 206]
drag, startPoint x: 92, startPoint y: 123, endPoint x: 0, endPoint y: 122, distance: 91.6
click at [0, 122] on body "Dashboard Snapshot Reports Portfolio Screen Stock Screener Sector ETF Industry …" at bounding box center [286, 141] width 573 height 283
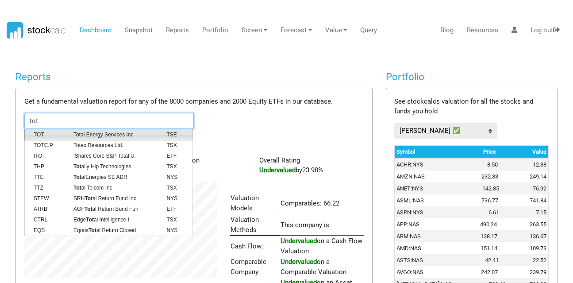
click at [50, 135] on span "TOT" at bounding box center [47, 134] width 40 height 8
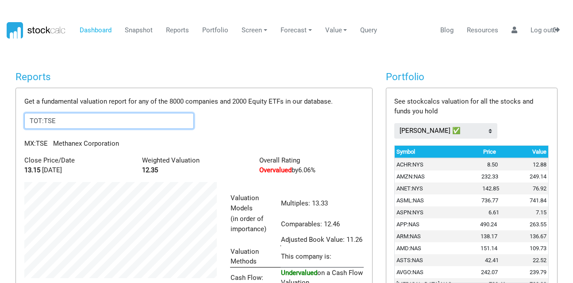
scroll to position [168, 206]
drag, startPoint x: 109, startPoint y: 120, endPoint x: 0, endPoint y: 117, distance: 108.8
click at [0, 117] on body "Dashboard Snapshot Reports Portfolio Screen Stock Screener Sector ETF Industry …" at bounding box center [286, 141] width 573 height 283
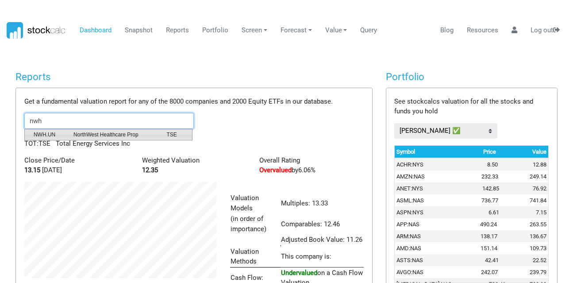
click at [126, 138] on span "NorthWest Healthcare Prop" at bounding box center [113, 134] width 93 height 8
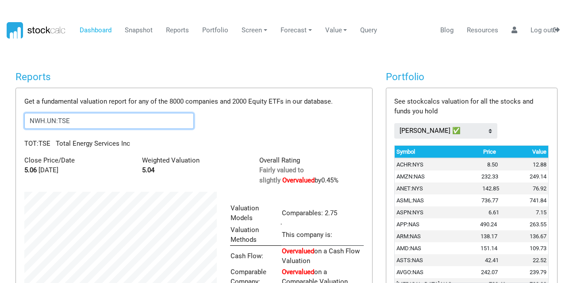
scroll to position [137, 206]
click at [99, 112] on div "Get a fundamental valuation report for any of the 8000 companies and 2000 Equit…" at bounding box center [194, 229] width 356 height 282
drag, startPoint x: 98, startPoint y: 118, endPoint x: 0, endPoint y: 144, distance: 101.7
click at [0, 144] on body "Dashboard Snapshot Reports Portfolio Screen Stock Screener Sector ETF Industry …" at bounding box center [286, 141] width 573 height 283
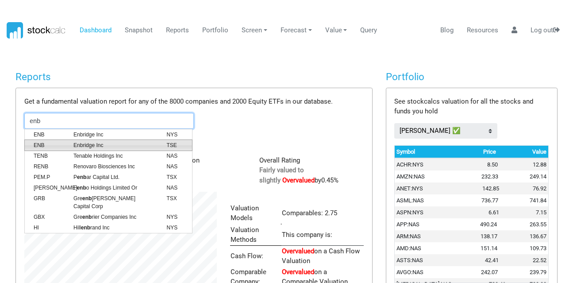
click at [89, 141] on span "Enbridge Inc" at bounding box center [113, 145] width 93 height 8
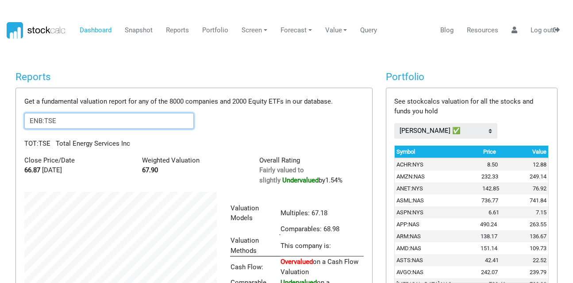
scroll to position [148, 206]
drag, startPoint x: 80, startPoint y: 117, endPoint x: 1, endPoint y: 125, distance: 79.1
click at [1, 125] on body "Dashboard Snapshot Reports Portfolio Screen Stock Screener Sector ETF Industry …" at bounding box center [286, 141] width 573 height 283
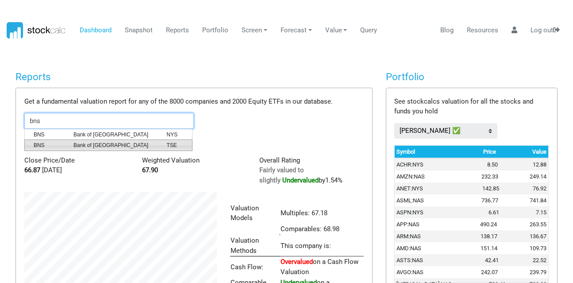
click at [80, 143] on span "Bank of [GEOGRAPHIC_DATA]" at bounding box center [113, 145] width 93 height 8
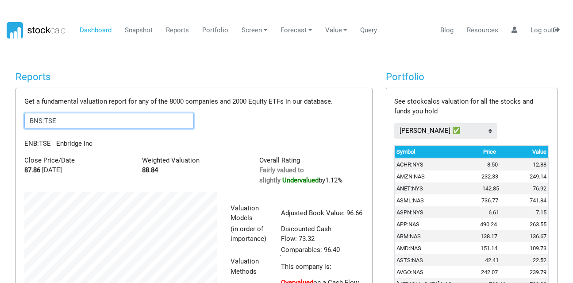
scroll to position [168, 206]
drag, startPoint x: 64, startPoint y: 119, endPoint x: 0, endPoint y: 117, distance: 64.2
click at [0, 117] on body "Dashboard Snapshot Reports Portfolio Screen Stock Screener Sector ETF Industry …" at bounding box center [286, 141] width 573 height 283
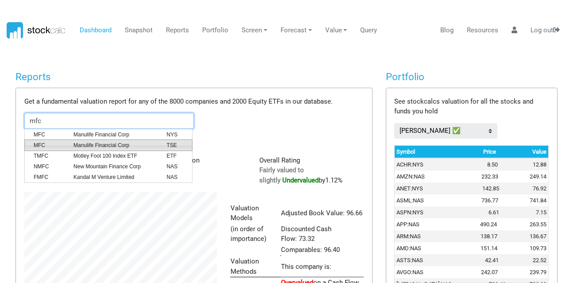
click at [59, 141] on span "MFC" at bounding box center [47, 145] width 40 height 8
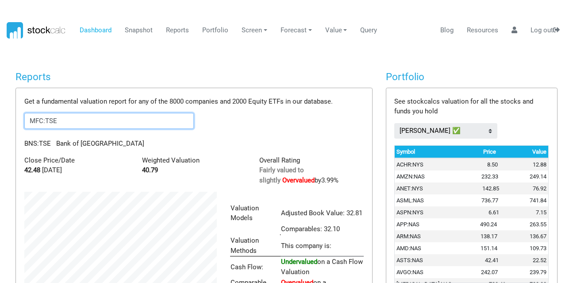
scroll to position [148, 206]
drag, startPoint x: 75, startPoint y: 118, endPoint x: 0, endPoint y: 119, distance: 75.2
click at [0, 119] on body "Dashboard Snapshot Reports Portfolio Screen Stock Screener Sector ETF Industry …" at bounding box center [286, 141] width 573 height 283
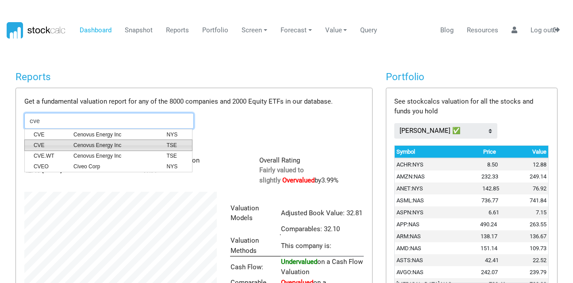
click at [74, 147] on span "Cenovus Energy Inc" at bounding box center [113, 145] width 93 height 8
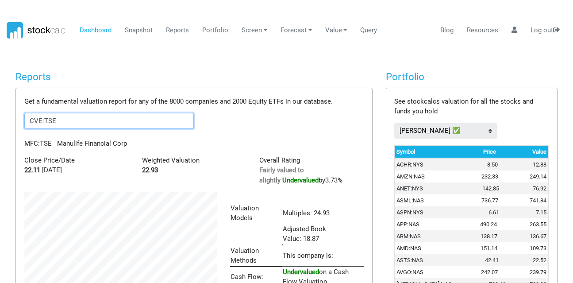
scroll to position [158, 206]
drag, startPoint x: 67, startPoint y: 121, endPoint x: 19, endPoint y: 119, distance: 47.8
click at [19, 119] on div "Get a fundamental valuation report for any of the 8000 companies and 2000 Equit…" at bounding box center [194, 239] width 356 height 303
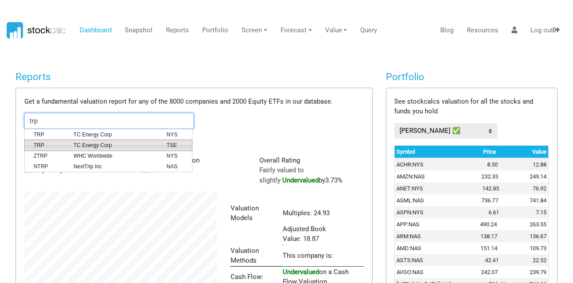
click at [67, 144] on span "TC Energy Corp" at bounding box center [113, 145] width 93 height 8
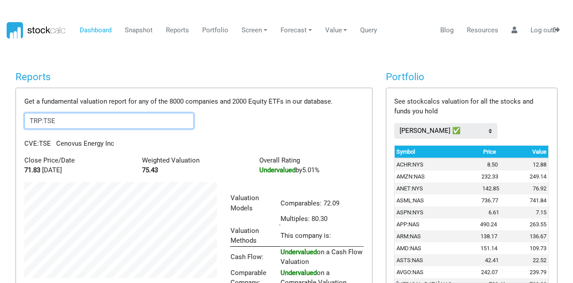
scroll to position [148, 206]
drag, startPoint x: 90, startPoint y: 119, endPoint x: 0, endPoint y: 111, distance: 90.7
click at [0, 111] on body "Dashboard Snapshot Reports Portfolio Screen Stock Screener Sector ETF Industry …" at bounding box center [286, 141] width 573 height 283
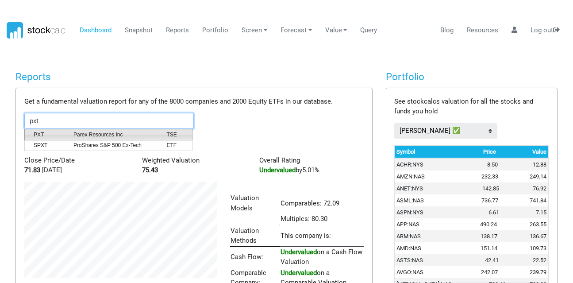
click at [38, 134] on span "PXT" at bounding box center [47, 134] width 40 height 8
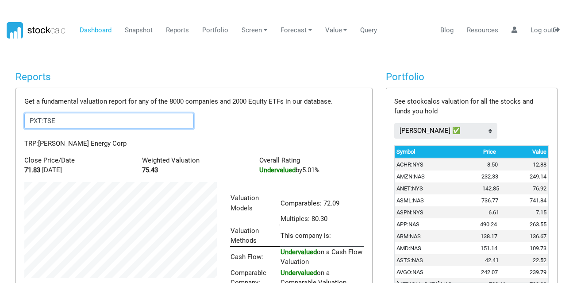
scroll to position [137, 206]
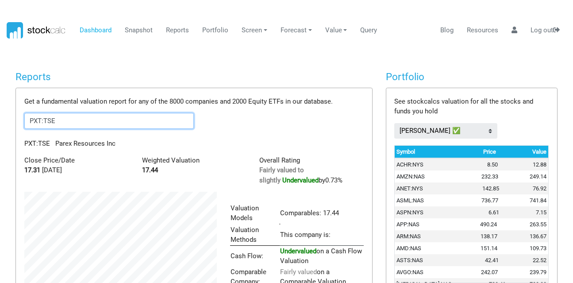
drag, startPoint x: 59, startPoint y: 122, endPoint x: 0, endPoint y: 119, distance: 59.3
click at [0, 119] on body "Dashboard Snapshot Reports Portfolio Screen Stock Screener Sector ETF Industry …" at bounding box center [286, 141] width 573 height 283
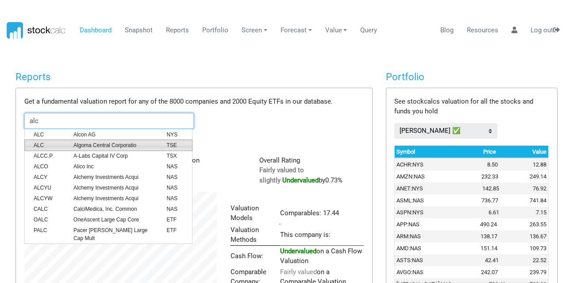
click at [84, 144] on span "Algoma Central Corporatio" at bounding box center [113, 145] width 93 height 8
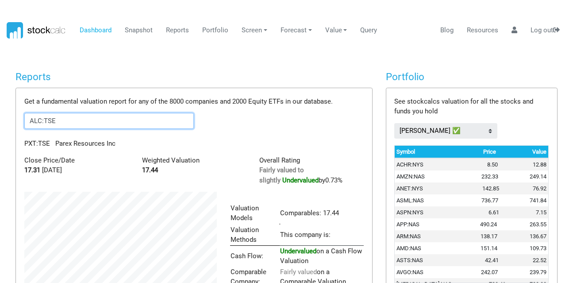
scroll to position [168, 206]
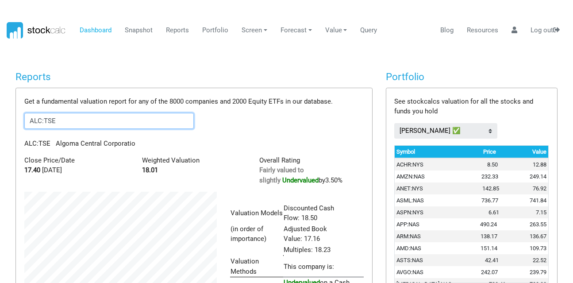
drag, startPoint x: 58, startPoint y: 123, endPoint x: 0, endPoint y: 110, distance: 59.2
click at [0, 110] on body "Dashboard Snapshot Reports Portfolio Screen Stock Screener Sector ETF Industry …" at bounding box center [286, 141] width 573 height 283
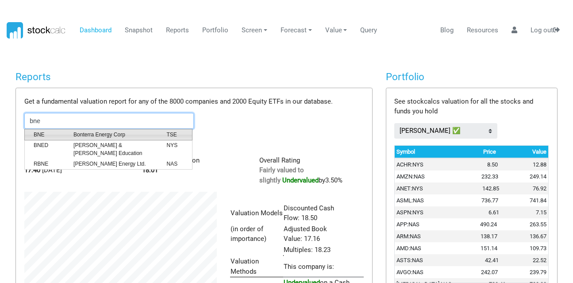
click at [92, 138] on span "Bonterra Energy Corp" at bounding box center [113, 134] width 93 height 8
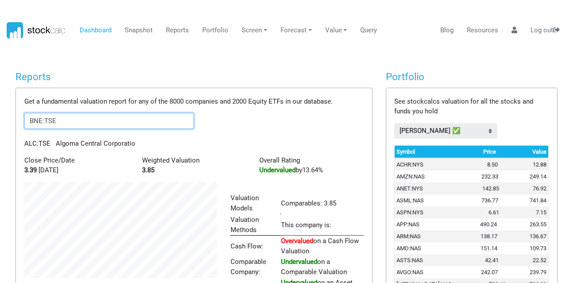
scroll to position [137, 206]
drag, startPoint x: 61, startPoint y: 123, endPoint x: 0, endPoint y: 145, distance: 64.7
click at [0, 145] on body "Dashboard Snapshot Reports Portfolio Screen Stock Screener Sector ETF Industry …" at bounding box center [286, 141] width 573 height 283
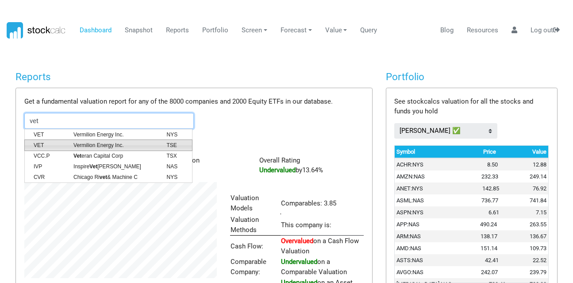
click at [68, 139] on li "VET Vermilion Energy Inc. TSE" at bounding box center [108, 144] width 168 height 11
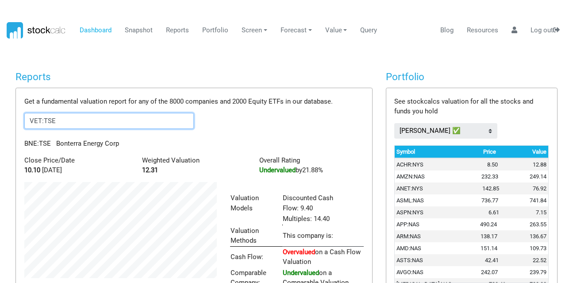
scroll to position [148, 206]
drag, startPoint x: 64, startPoint y: 122, endPoint x: 0, endPoint y: 130, distance: 64.6
click at [0, 130] on body "Dashboard Snapshot Reports Portfolio Screen Stock Screener Sector ETF Industry …" at bounding box center [286, 141] width 573 height 283
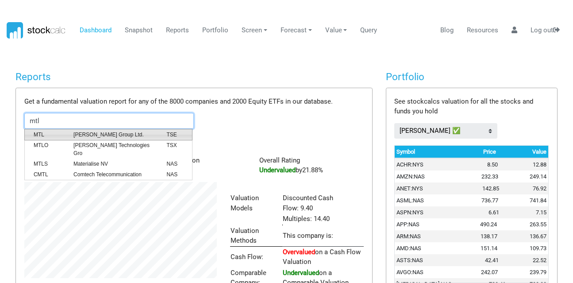
click at [115, 132] on span "[PERSON_NAME] Group Ltd." at bounding box center [113, 134] width 93 height 8
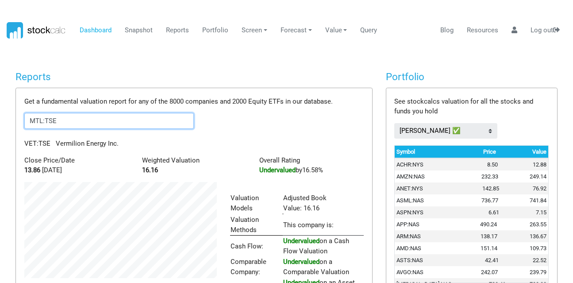
scroll to position [137, 206]
drag, startPoint x: 66, startPoint y: 120, endPoint x: 0, endPoint y: 114, distance: 66.6
click at [0, 114] on body "Dashboard Snapshot Reports Portfolio Screen Stock Screener Sector ETF Industry …" at bounding box center [286, 141] width 573 height 283
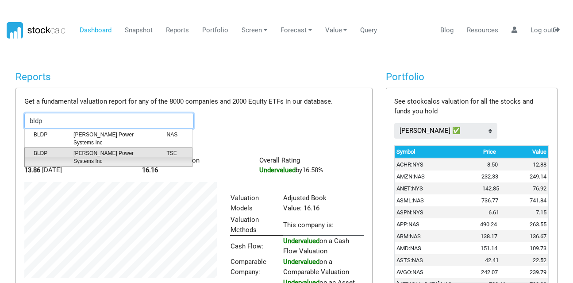
click at [100, 149] on span "[PERSON_NAME] Power Systems Inc" at bounding box center [113, 157] width 93 height 16
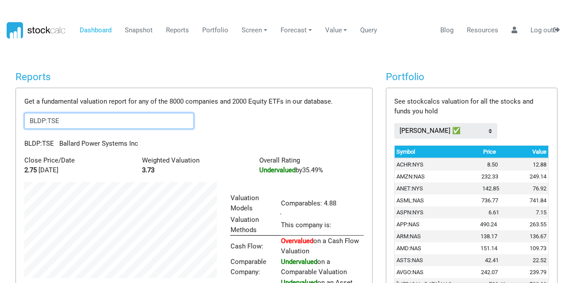
drag, startPoint x: 94, startPoint y: 121, endPoint x: 0, endPoint y: 115, distance: 94.0
click at [0, 115] on body "Dashboard Snapshot Reports Portfolio Screen Stock Screener Sector ETF Industry …" at bounding box center [286, 141] width 573 height 283
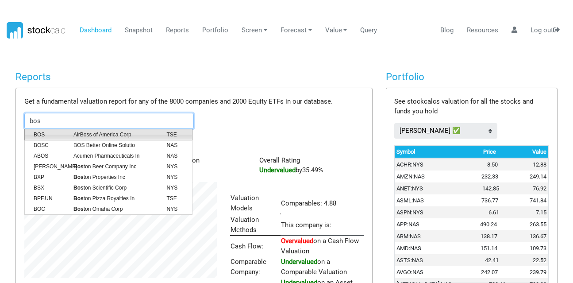
click at [62, 134] on span "BOS" at bounding box center [47, 134] width 40 height 8
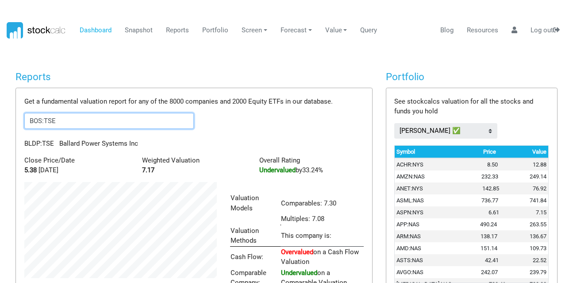
scroll to position [148, 206]
drag, startPoint x: 55, startPoint y: 122, endPoint x: 0, endPoint y: 127, distance: 55.5
click at [0, 127] on body "Dashboard Snapshot Reports Portfolio Screen Stock Screener Sector ETF Industry …" at bounding box center [286, 141] width 573 height 283
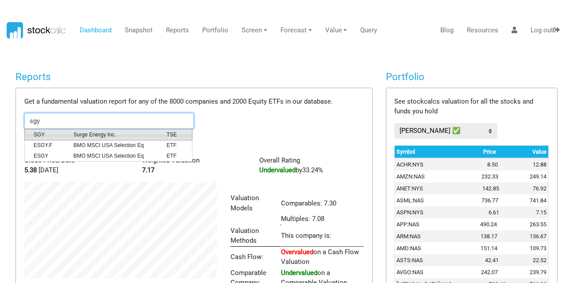
click at [58, 135] on span "SGY" at bounding box center [47, 134] width 40 height 8
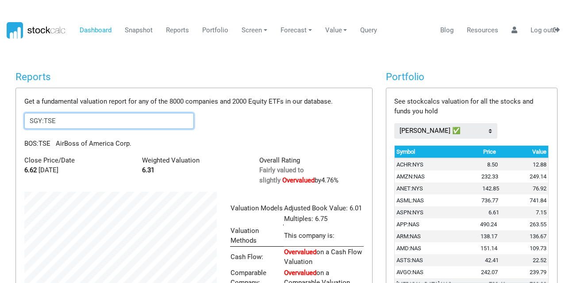
scroll to position [138, 206]
drag, startPoint x: 72, startPoint y: 123, endPoint x: 0, endPoint y: 138, distance: 73.2
click at [0, 138] on body "Dashboard Snapshot Reports Portfolio Screen Stock Screener Sector ETF Industry …" at bounding box center [286, 141] width 573 height 283
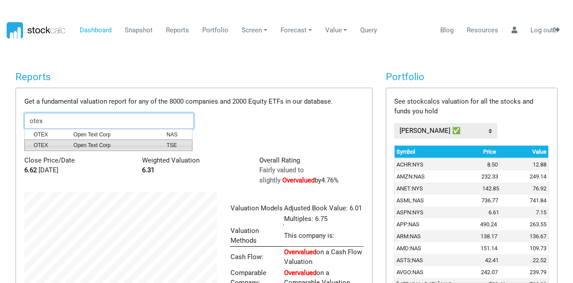
click at [95, 142] on span "Open Text Corp" at bounding box center [113, 145] width 93 height 8
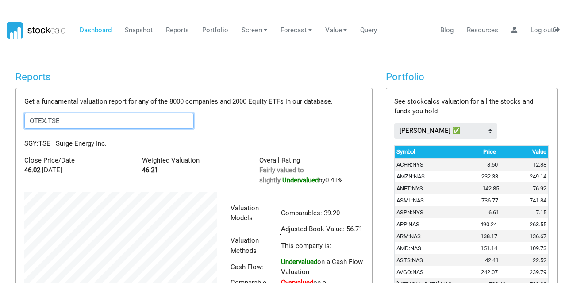
scroll to position [148, 206]
drag, startPoint x: 67, startPoint y: 120, endPoint x: 0, endPoint y: 141, distance: 70.2
click at [0, 141] on body "Dashboard Snapshot Reports Portfolio Screen Stock Screener Sector ETF Industry …" at bounding box center [286, 141] width 573 height 283
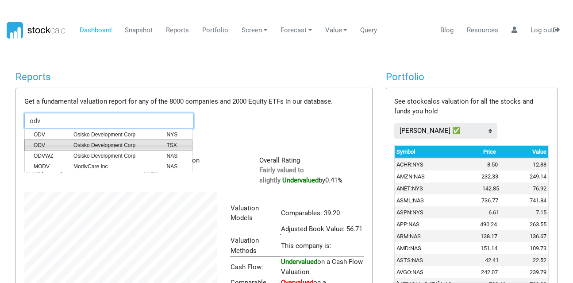
click at [46, 143] on span "ODV" at bounding box center [47, 145] width 40 height 8
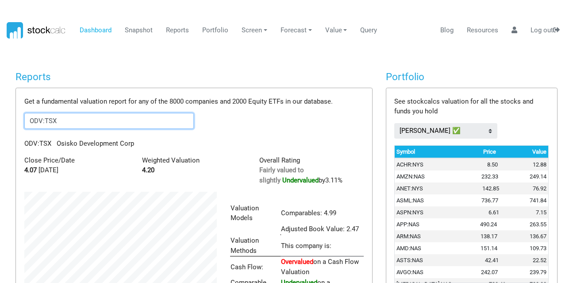
drag, startPoint x: 0, startPoint y: 125, endPoint x: 0, endPoint y: 133, distance: 8.0
click at [0, 130] on body "Dashboard Snapshot Reports Portfolio Screen Stock Screener Sector ETF Industry …" at bounding box center [286, 141] width 573 height 283
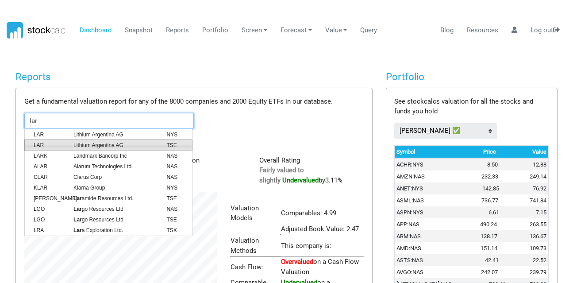
click at [115, 141] on span "Lithium Argentina AG" at bounding box center [113, 145] width 93 height 8
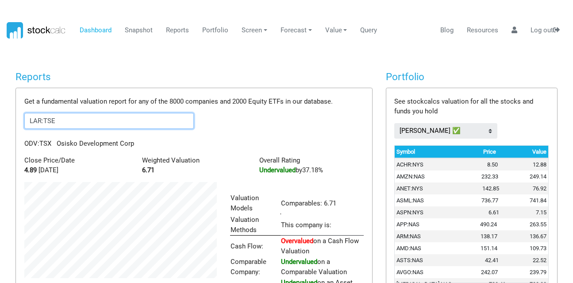
scroll to position [137, 206]
drag, startPoint x: 57, startPoint y: 121, endPoint x: 0, endPoint y: 129, distance: 58.1
click at [0, 129] on body "Dashboard Snapshot Reports Portfolio Screen Stock Screener Sector ETF Industry …" at bounding box center [286, 141] width 573 height 283
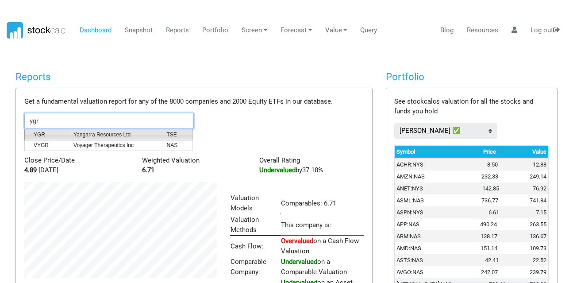
click at [40, 136] on span "YGR" at bounding box center [47, 134] width 40 height 8
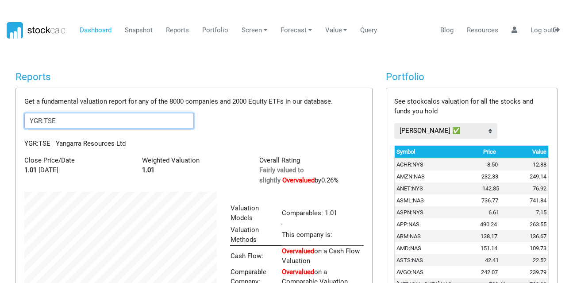
drag, startPoint x: 76, startPoint y: 120, endPoint x: 0, endPoint y: 164, distance: 88.0
click at [0, 146] on body "Dashboard Snapshot Reports Portfolio Screen Stock Screener Sector ETF Industry …" at bounding box center [286, 141] width 573 height 283
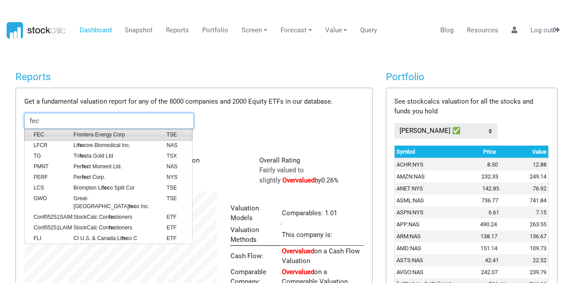
click at [66, 131] on span "FEC" at bounding box center [47, 134] width 40 height 8
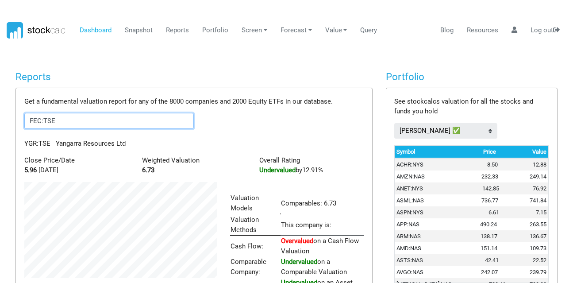
scroll to position [127, 206]
drag, startPoint x: 70, startPoint y: 119, endPoint x: 0, endPoint y: 141, distance: 73.2
click at [0, 141] on body "Dashboard Snapshot Reports Portfolio Screen Stock Screener Sector ETF Industry …" at bounding box center [286, 141] width 573 height 283
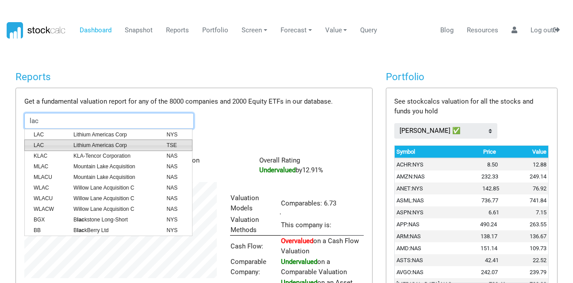
click at [45, 140] on li "LAC Lithium Americas Corp TSE" at bounding box center [108, 144] width 168 height 11
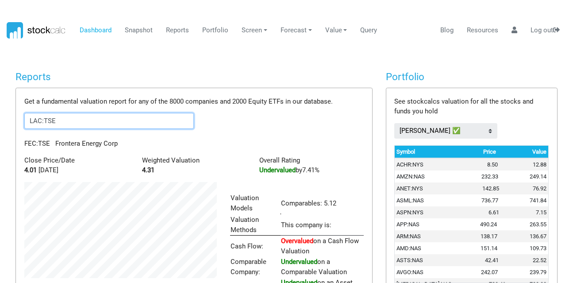
scroll to position [137, 206]
drag, startPoint x: 62, startPoint y: 122, endPoint x: 6, endPoint y: 142, distance: 59.2
click at [0, 141] on body "Dashboard Snapshot Reports Portfolio Screen Stock Screener Sector ETF Industry …" at bounding box center [286, 141] width 573 height 283
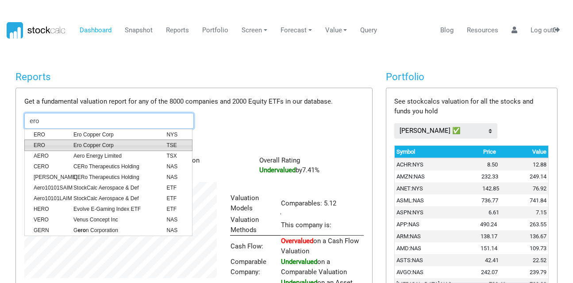
click at [86, 140] on li "ERO Ero Copper Corp TSE" at bounding box center [108, 144] width 168 height 11
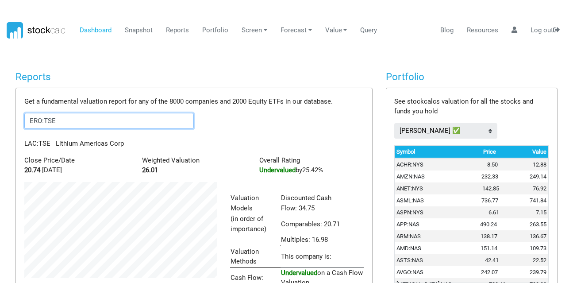
scroll to position [168, 206]
drag, startPoint x: 31, startPoint y: 134, endPoint x: 10, endPoint y: 137, distance: 21.0
click at [10, 137] on div "Reports Get a fundamental valuation report for any of the 8000 companies and 20…" at bounding box center [194, 223] width 370 height 305
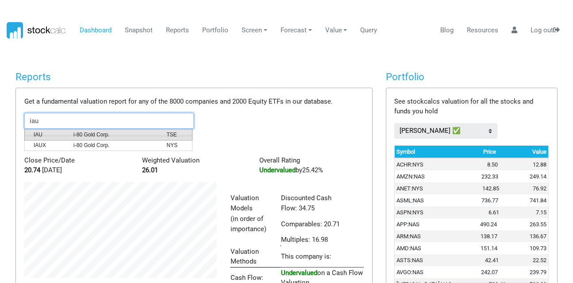
click at [38, 138] on span "IAU" at bounding box center [47, 134] width 40 height 8
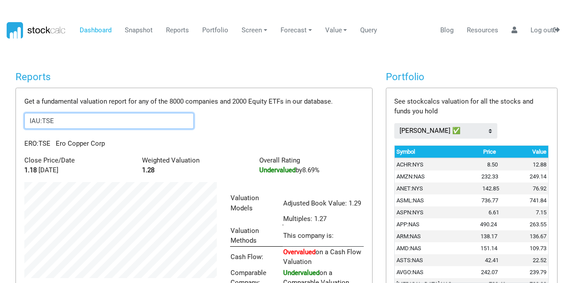
scroll to position [138, 206]
drag, startPoint x: 73, startPoint y: 127, endPoint x: 12, endPoint y: 139, distance: 62.6
click at [12, 139] on div "Reports Get a fundamental valuation report for any of the 8000 companies and 20…" at bounding box center [194, 213] width 370 height 284
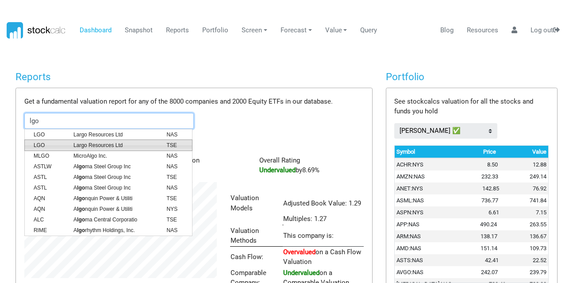
click at [86, 141] on li "LGO Largo Resources Ltd TSE" at bounding box center [108, 144] width 168 height 11
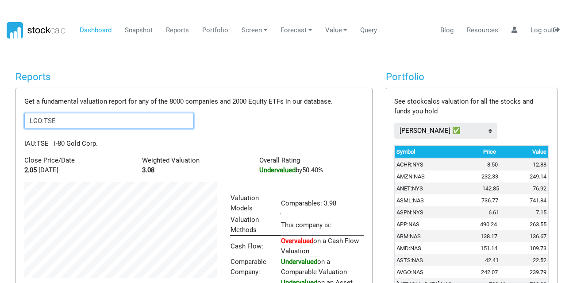
scroll to position [137, 206]
drag, startPoint x: 22, startPoint y: 134, endPoint x: 0, endPoint y: 149, distance: 26.7
click at [0, 149] on body "Dashboard Snapshot Reports Portfolio Screen Stock Screener Sector ETF Industry …" at bounding box center [286, 141] width 573 height 283
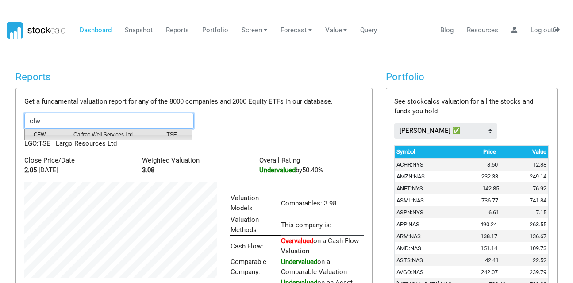
click at [69, 134] on span "Calfrac Well Services Ltd" at bounding box center [113, 134] width 93 height 8
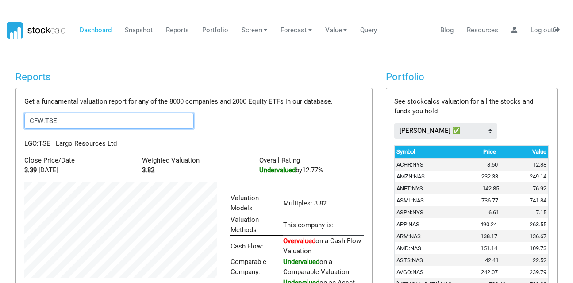
scroll to position [127, 206]
type input "CFW:TSE"
